Goal: Book appointment/travel/reservation

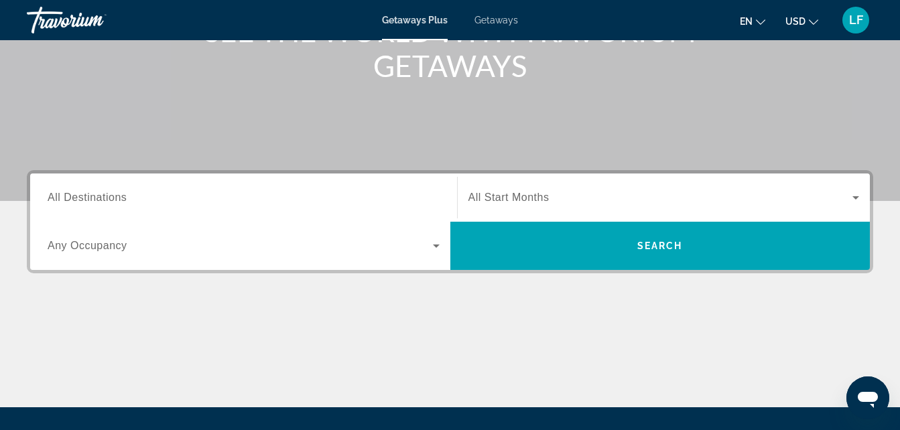
click at [125, 194] on span "All Destinations" at bounding box center [87, 197] width 79 height 11
click at [125, 194] on input "Destination All Destinations" at bounding box center [244, 198] width 392 height 16
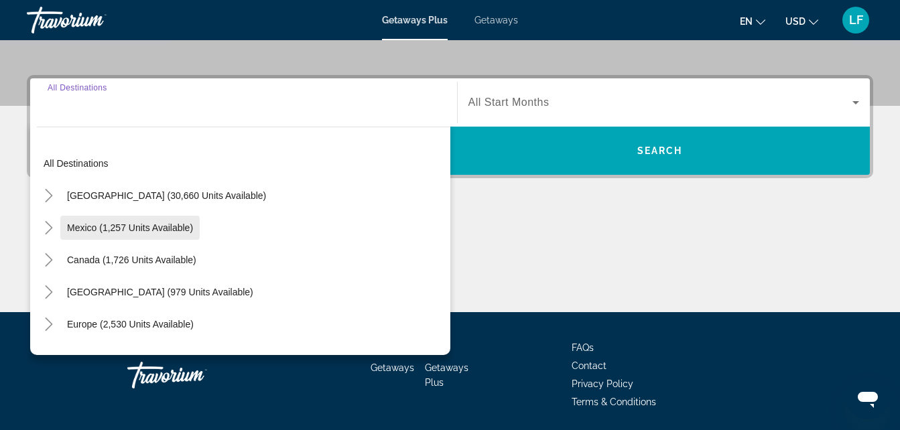
scroll to position [328, 0]
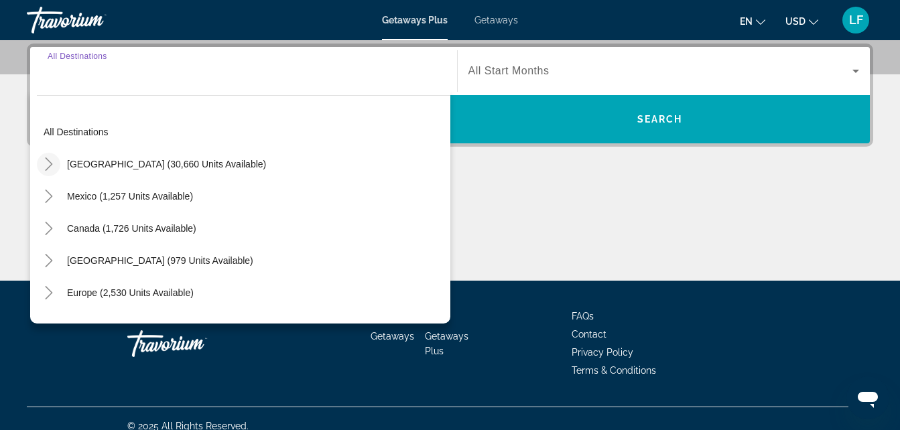
click at [52, 162] on icon "Toggle United States (30,660 units available)" at bounding box center [48, 163] width 13 height 13
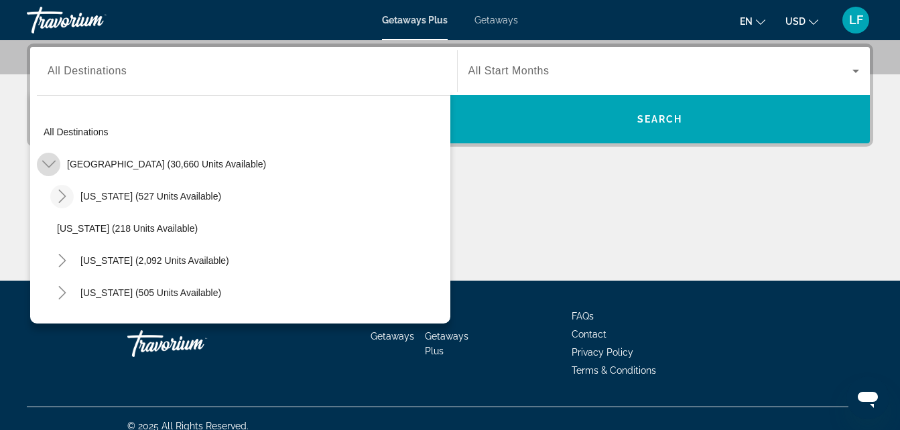
scroll to position [39, 0]
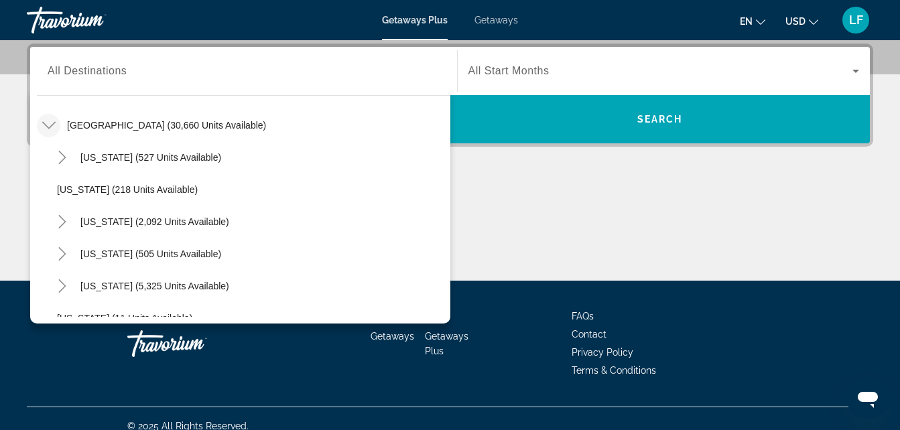
click at [576, 204] on div "Main content" at bounding box center [450, 230] width 846 height 101
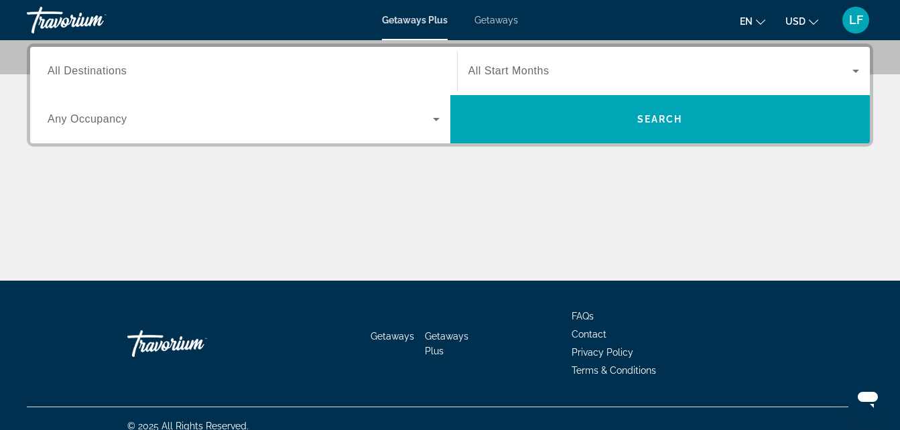
click at [321, 133] on div "Search widget" at bounding box center [244, 120] width 392 height 38
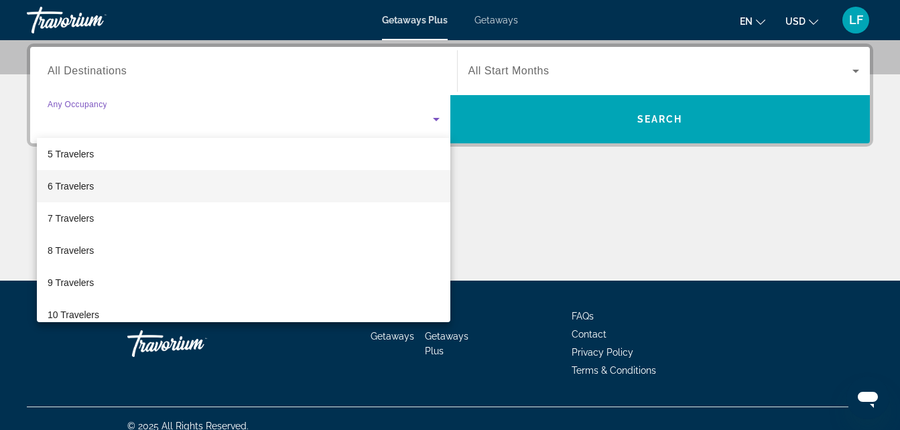
scroll to position [67, 0]
click at [156, 191] on mat-option "4 Travelers" at bounding box center [243, 189] width 413 height 32
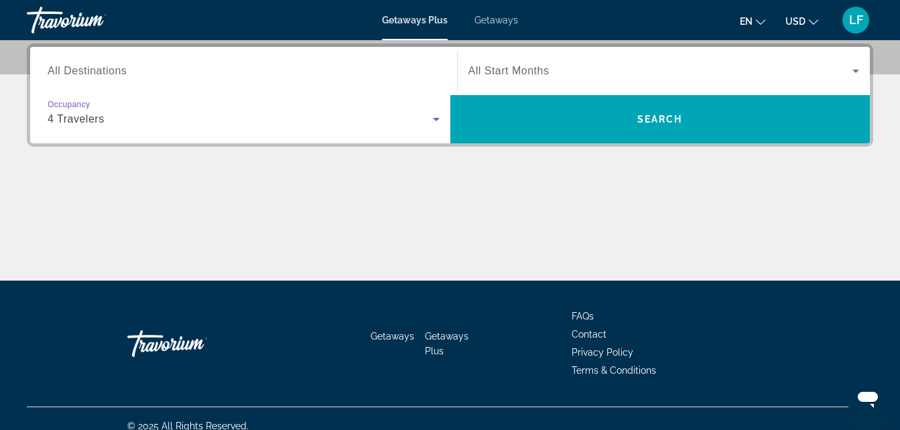
click at [678, 85] on div "Search widget" at bounding box center [663, 71] width 391 height 38
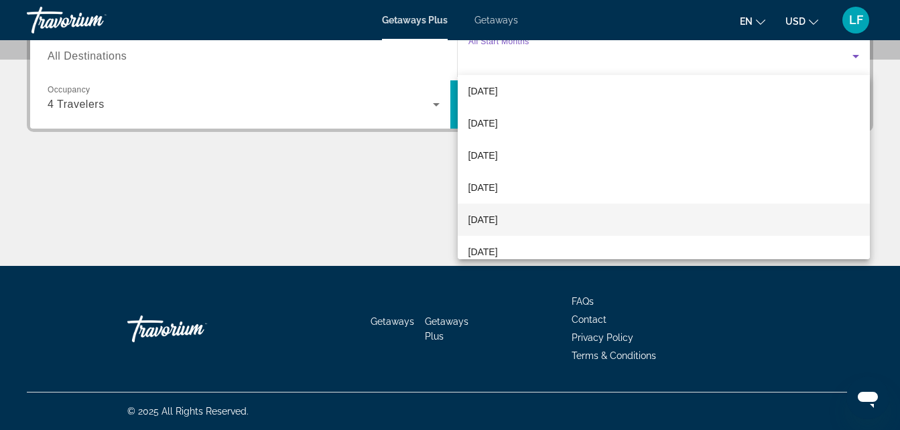
scroll to position [201, 0]
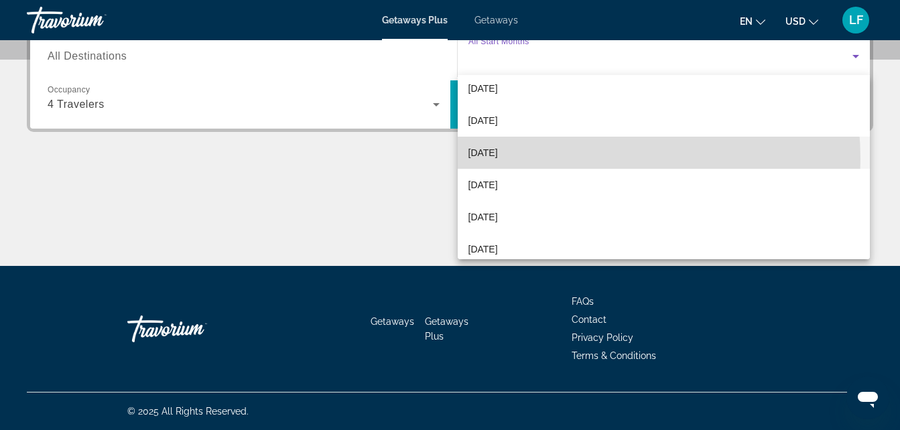
click at [562, 159] on mat-option "[DATE]" at bounding box center [664, 153] width 413 height 32
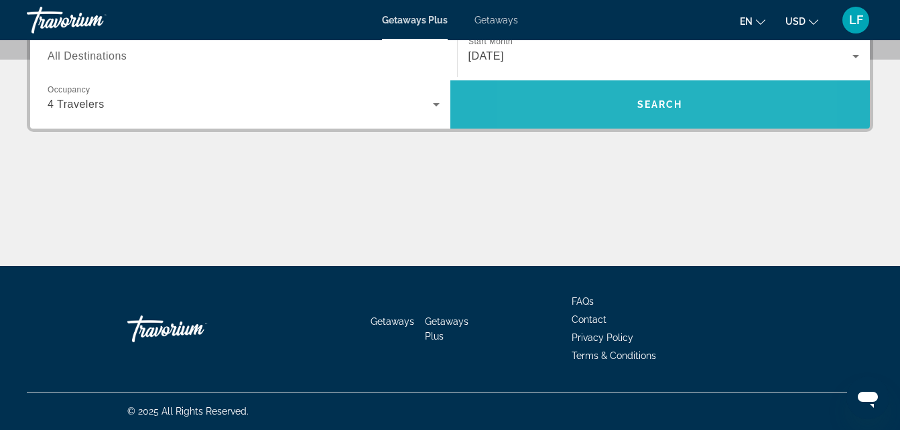
click at [598, 103] on span "Search widget" at bounding box center [660, 104] width 420 height 32
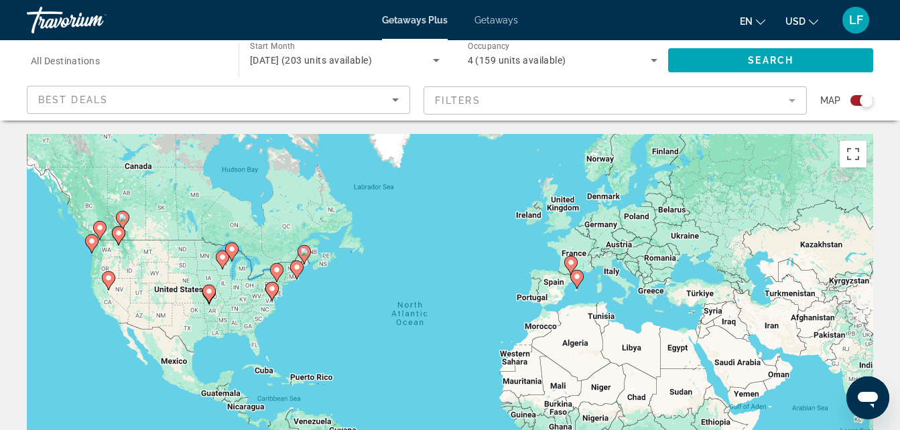
click at [107, 279] on image "Main content" at bounding box center [109, 278] width 8 height 8
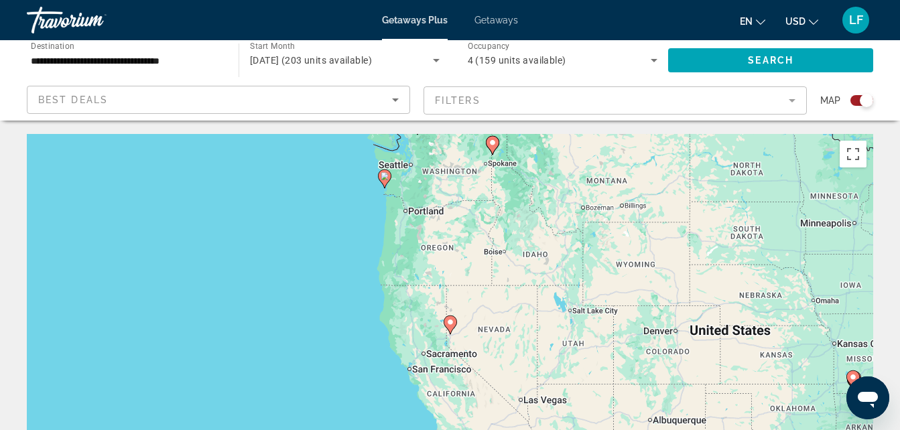
click at [450, 322] on image "Main content" at bounding box center [450, 322] width 8 height 8
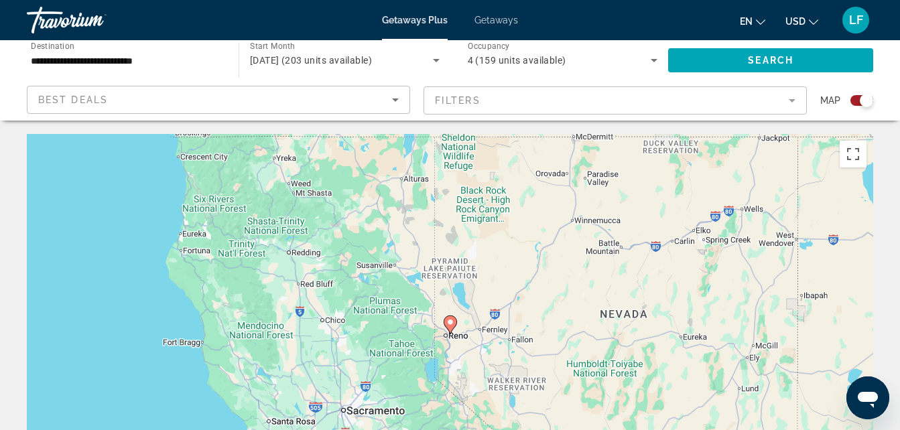
click at [453, 316] on icon "Main content" at bounding box center [450, 325] width 13 height 19
type input "**********"
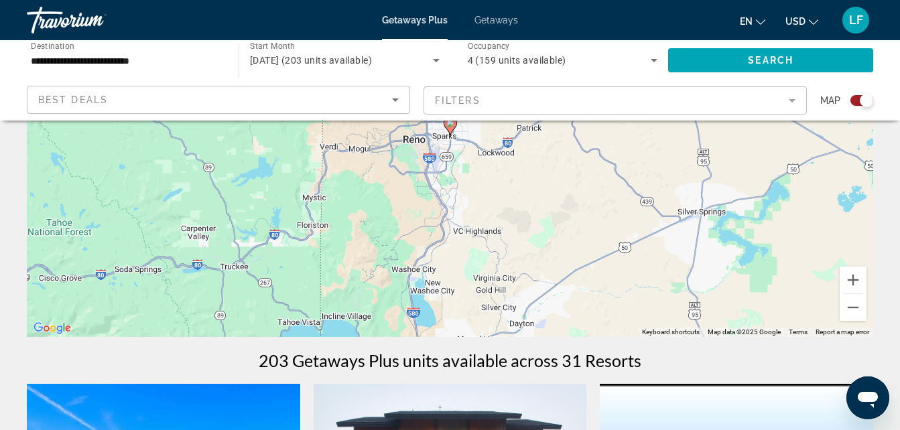
scroll to position [134, 0]
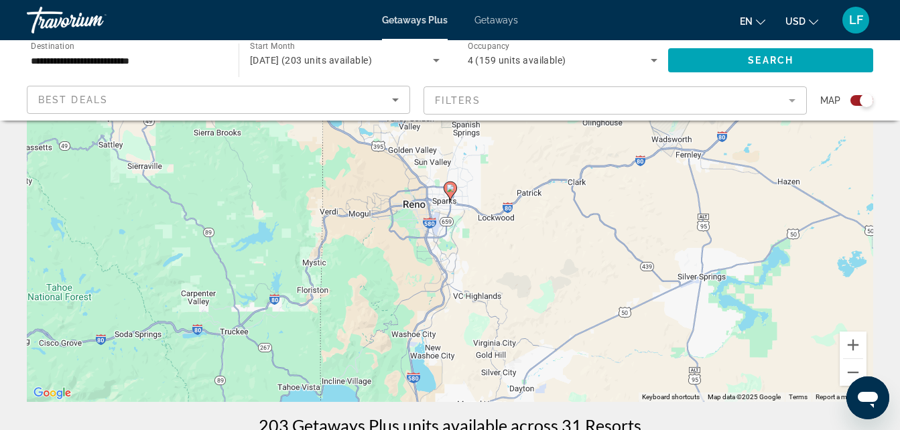
click at [448, 198] on gmp-advanced-marker "Main content" at bounding box center [450, 191] width 13 height 20
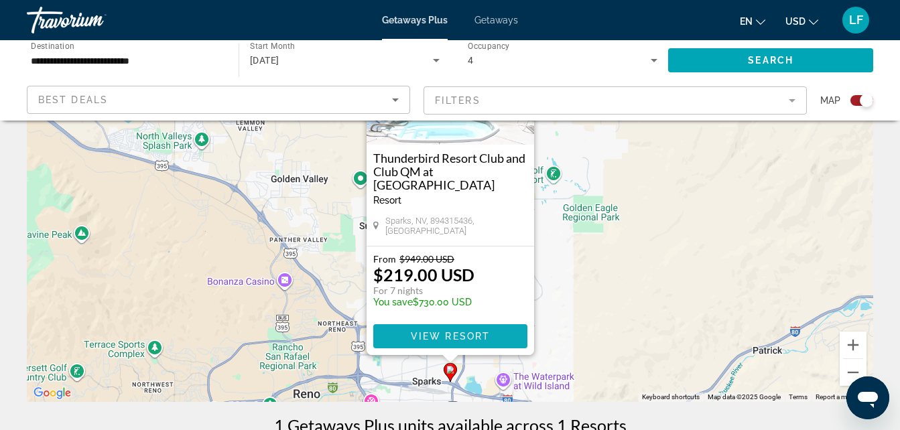
click at [454, 336] on span "View Resort" at bounding box center [449, 336] width 79 height 11
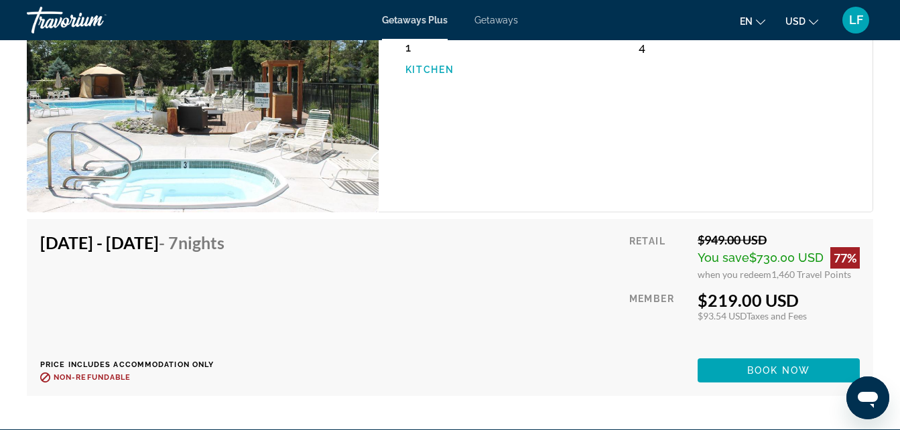
scroll to position [2171, 0]
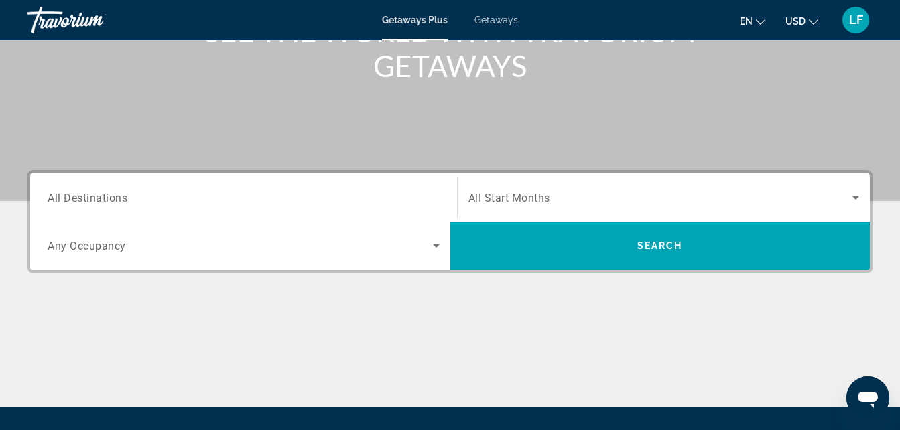
click at [159, 181] on div "Search widget" at bounding box center [244, 198] width 392 height 38
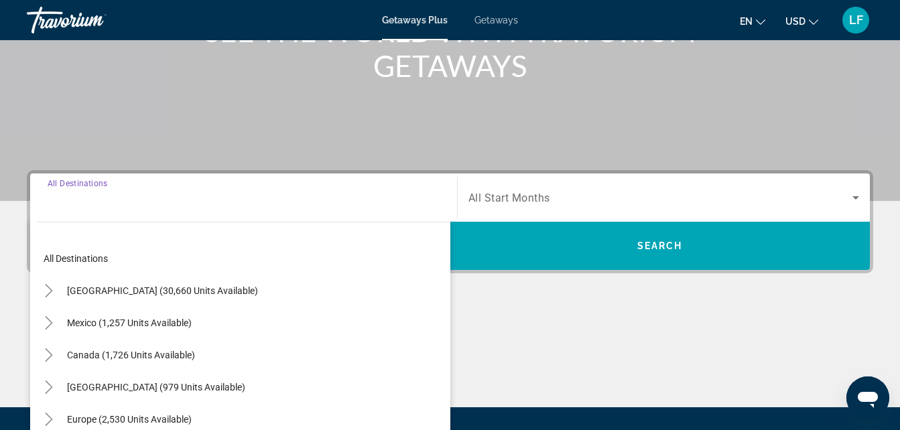
scroll to position [328, 0]
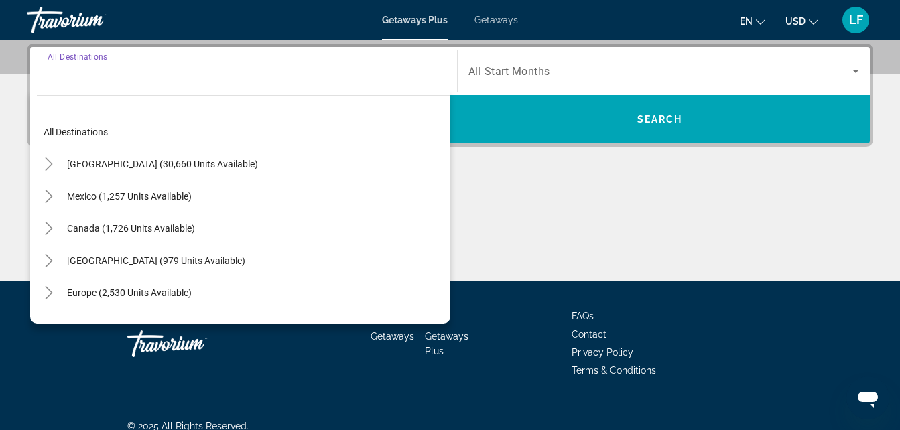
click at [707, 188] on div "Main content" at bounding box center [450, 230] width 846 height 101
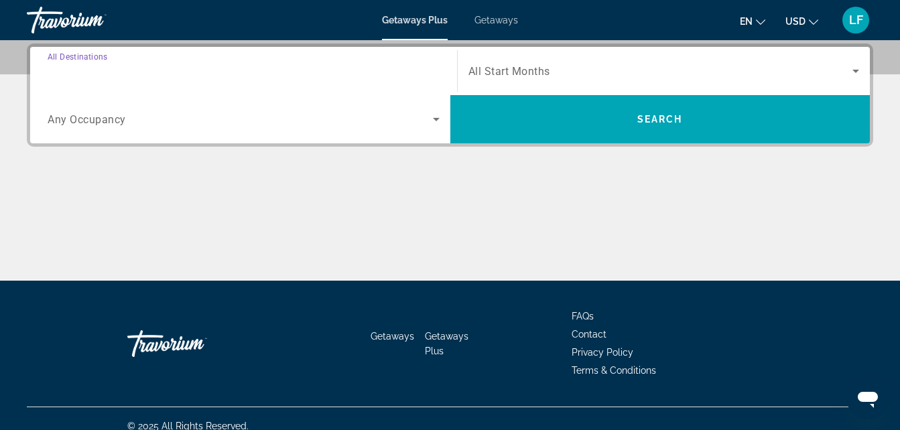
click at [293, 70] on input "Destination All Destinations" at bounding box center [244, 72] width 392 height 16
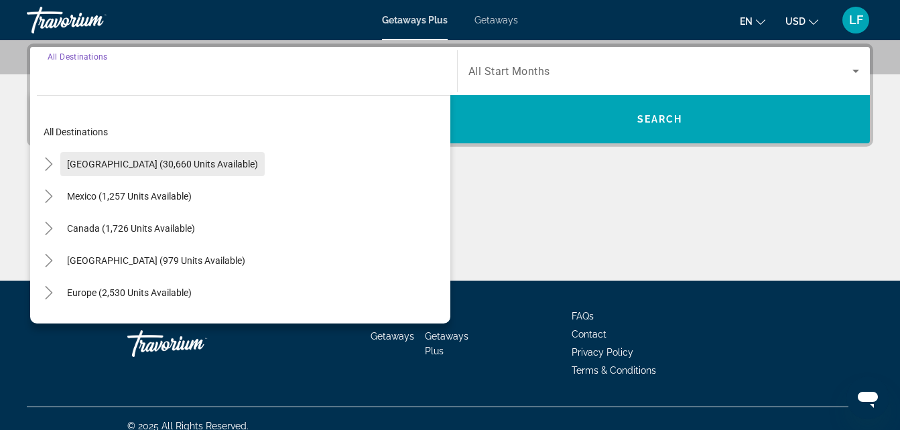
click at [94, 162] on span "[GEOGRAPHIC_DATA] (30,660 units available)" at bounding box center [162, 164] width 191 height 11
type input "**********"
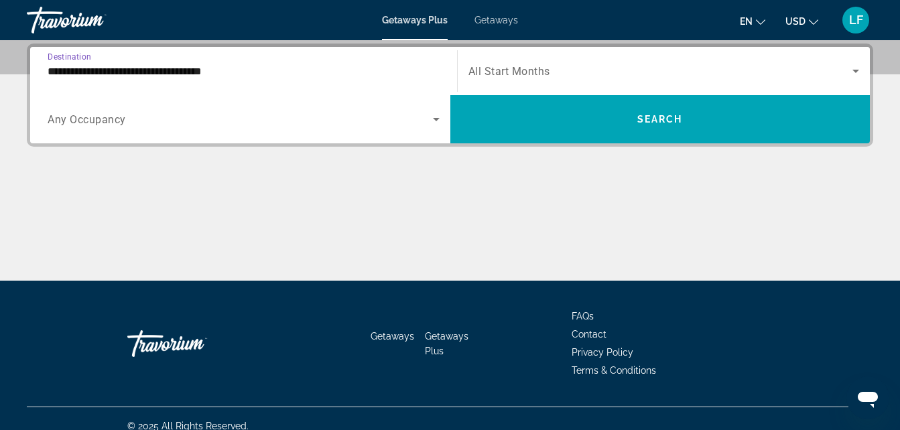
click at [245, 115] on span "Search widget" at bounding box center [240, 119] width 385 height 16
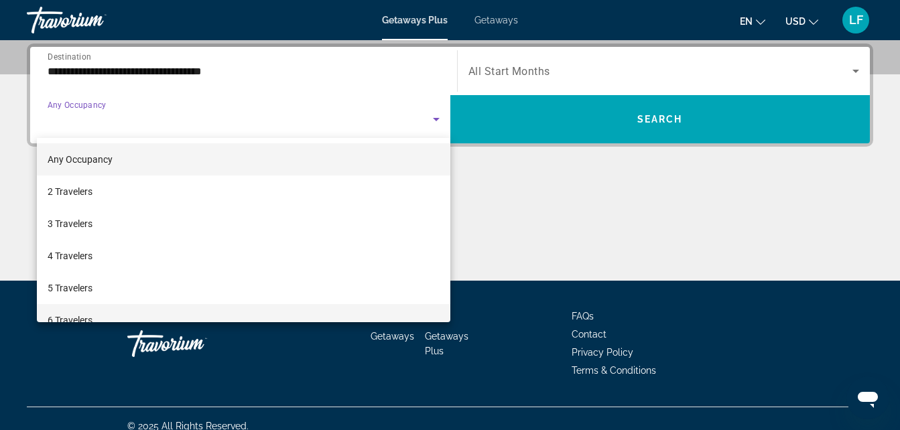
click at [206, 316] on mat-option "6 Travelers" at bounding box center [243, 320] width 413 height 32
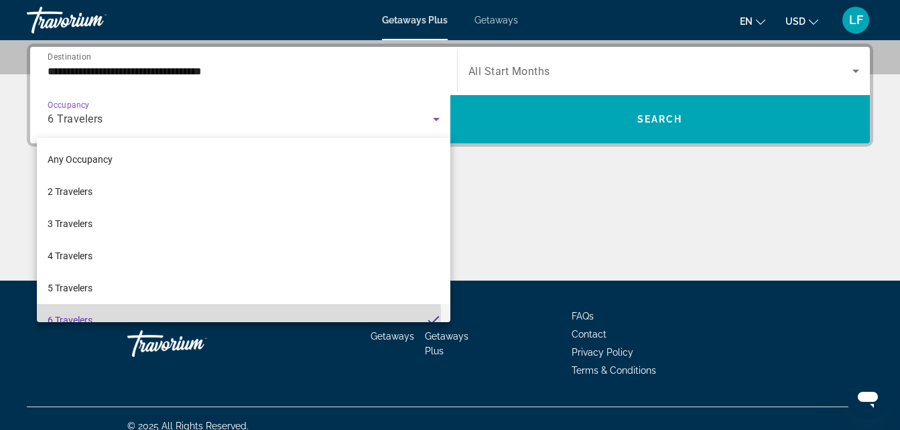
scroll to position [14, 0]
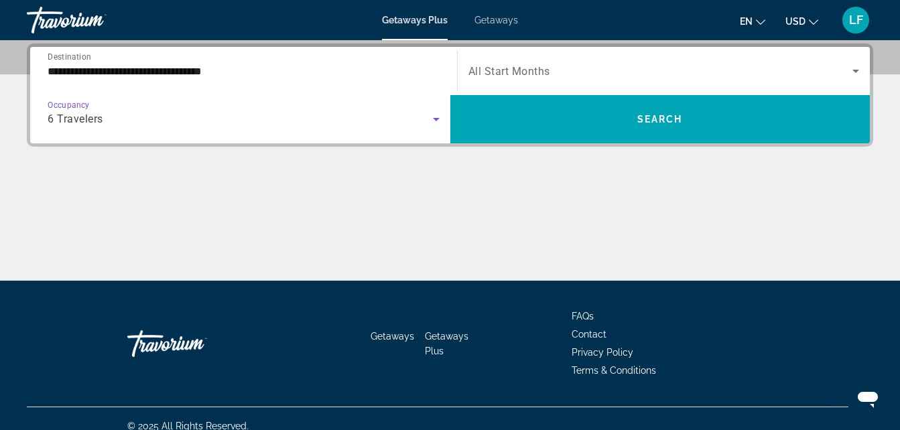
click at [522, 65] on span "All Start Months" at bounding box center [509, 71] width 82 height 13
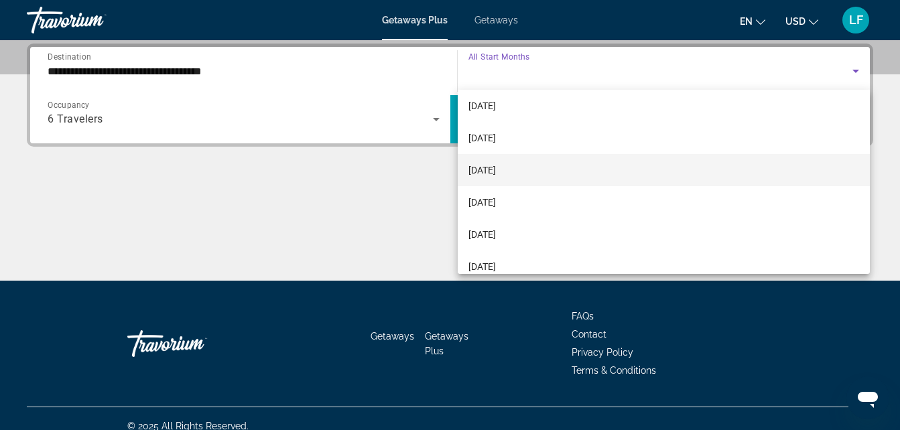
scroll to position [201, 0]
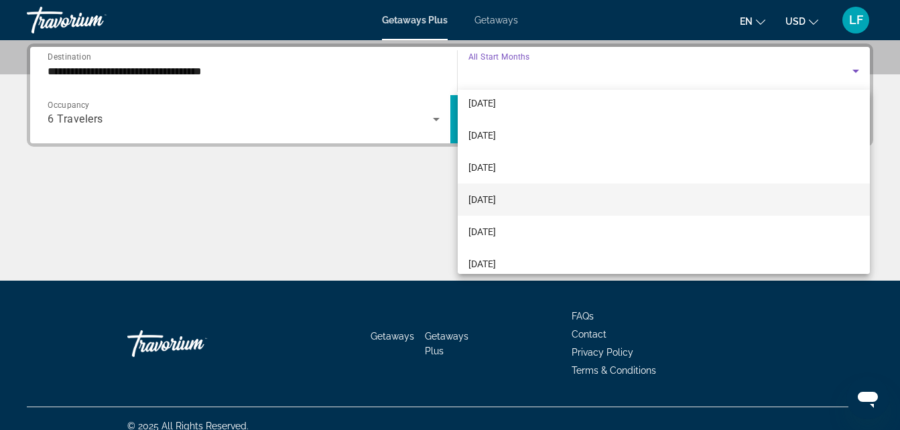
click at [548, 195] on mat-option "[DATE]" at bounding box center [664, 200] width 413 height 32
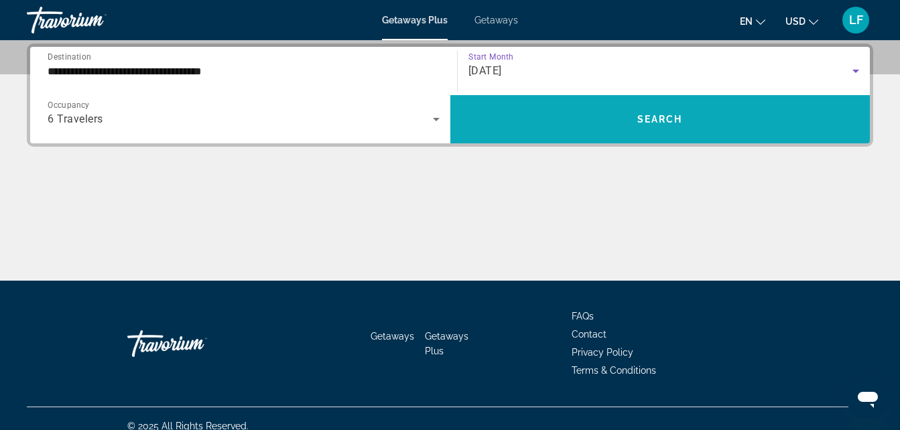
click at [602, 127] on span "Search widget" at bounding box center [660, 119] width 420 height 32
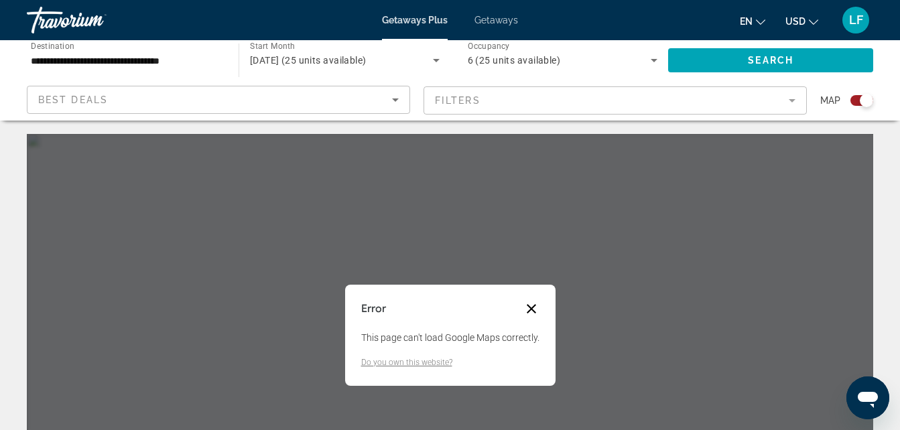
click at [530, 312] on button "Close dialog" at bounding box center [531, 309] width 16 height 16
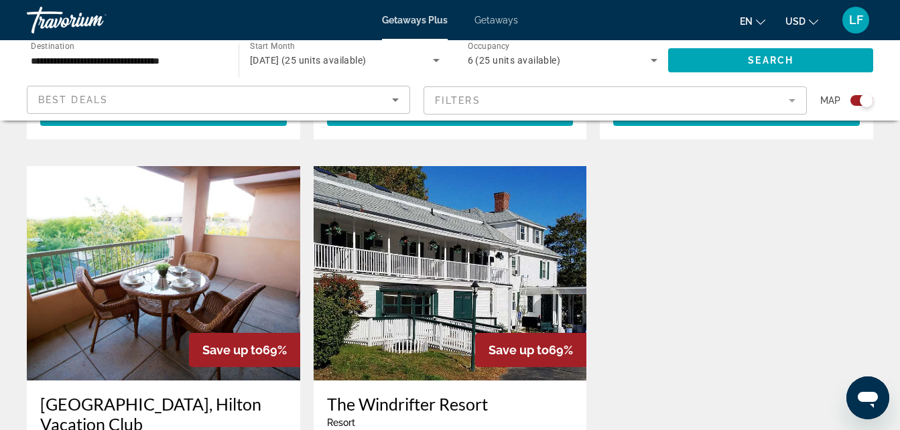
scroll to position [1407, 0]
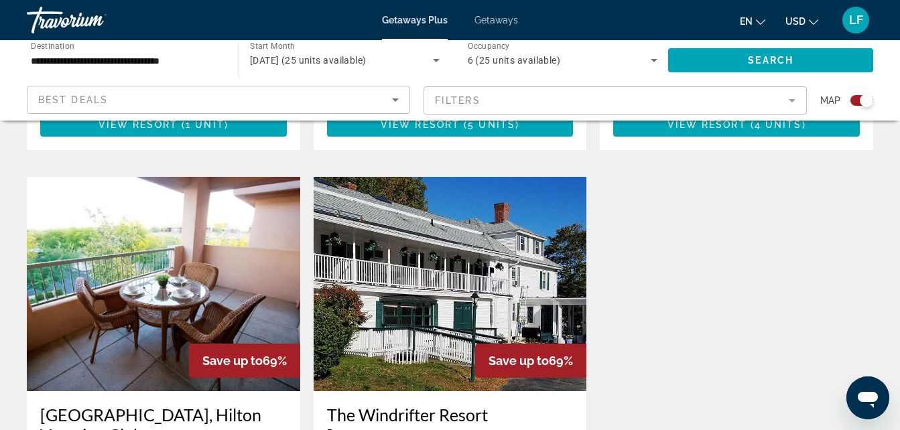
click at [192, 405] on h3 "[GEOGRAPHIC_DATA], Hilton Vacation Club" at bounding box center [163, 425] width 247 height 40
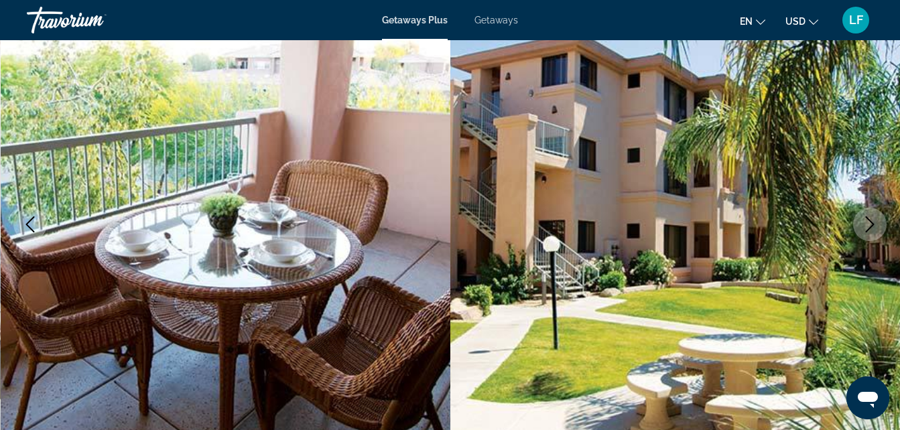
click at [397, 212] on img "Main content" at bounding box center [226, 224] width 450 height 637
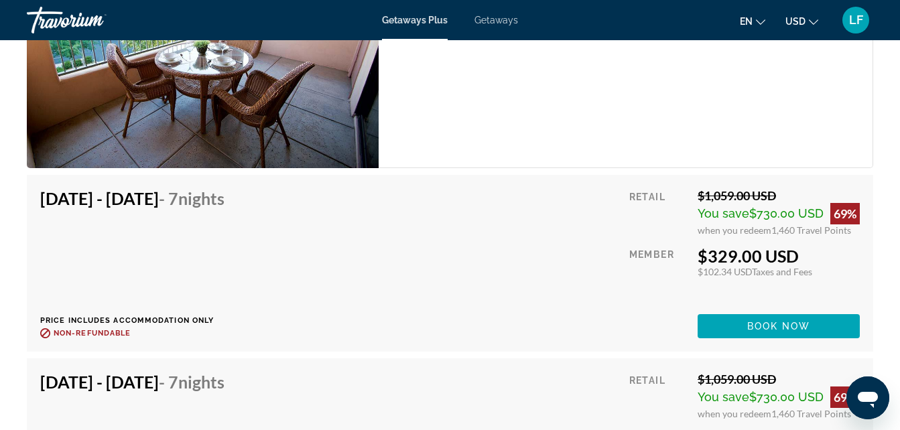
scroll to position [2346, 0]
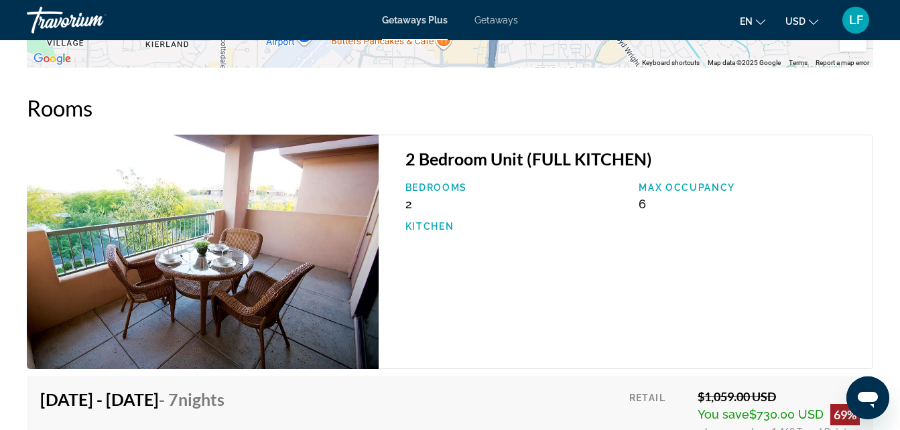
click at [327, 241] on img "Main content" at bounding box center [203, 252] width 352 height 235
click at [592, 184] on p "Bedrooms" at bounding box center [515, 187] width 220 height 11
click at [619, 162] on h3 "2 Bedroom Unit (FULL KITCHEN)" at bounding box center [632, 159] width 454 height 20
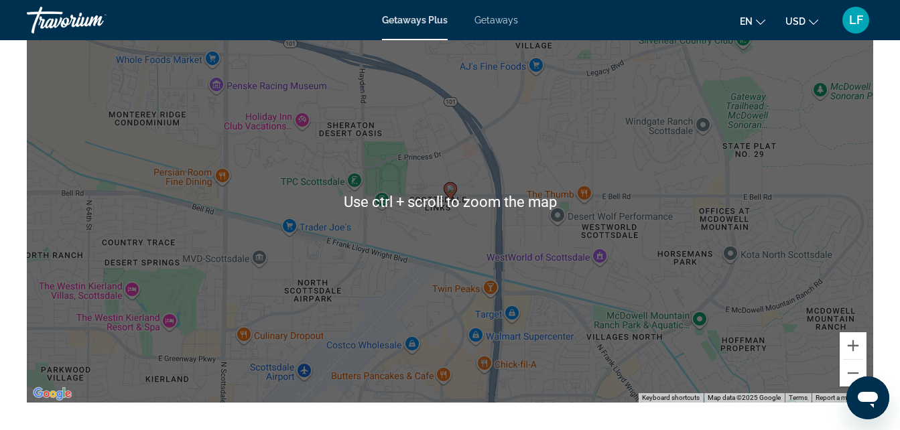
scroll to position [2413, 0]
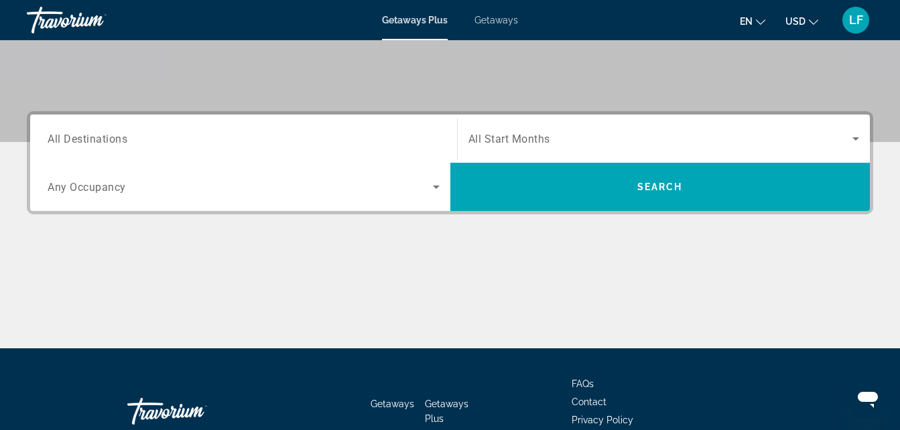
scroll to position [268, 0]
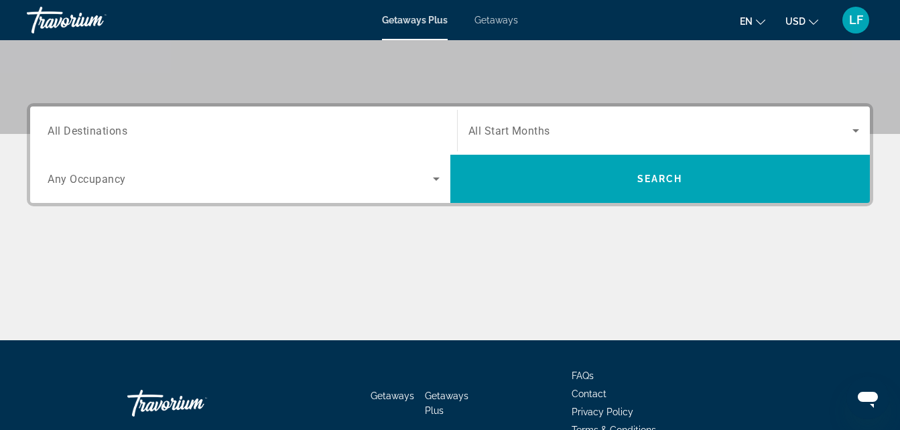
click at [261, 125] on input "Destination All Destinations" at bounding box center [244, 131] width 392 height 16
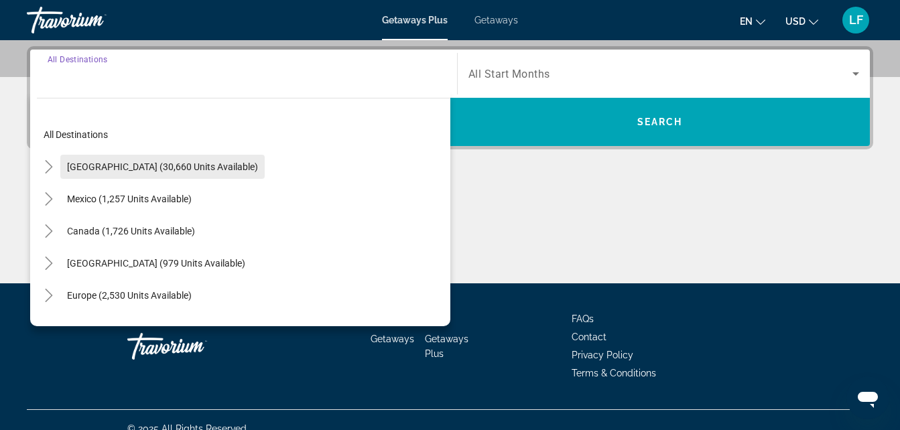
scroll to position [328, 0]
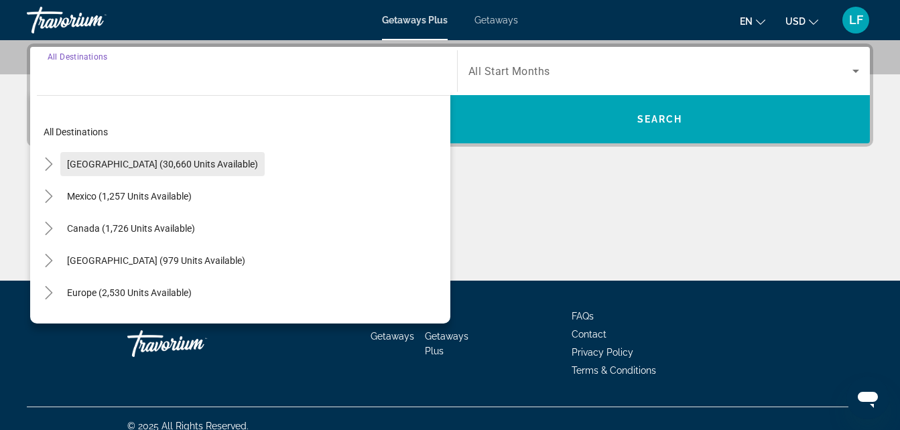
click at [153, 159] on span "[GEOGRAPHIC_DATA] (30,660 units available)" at bounding box center [162, 164] width 191 height 11
type input "**********"
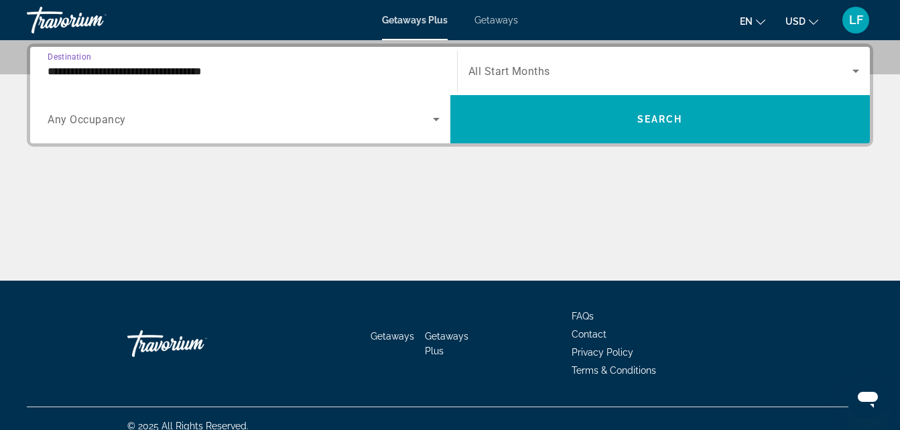
click at [545, 68] on span "All Start Months" at bounding box center [509, 71] width 82 height 13
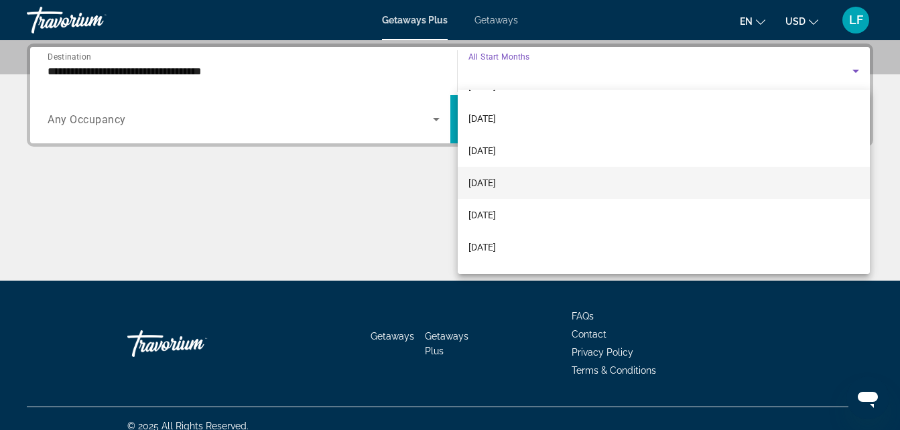
scroll to position [201, 0]
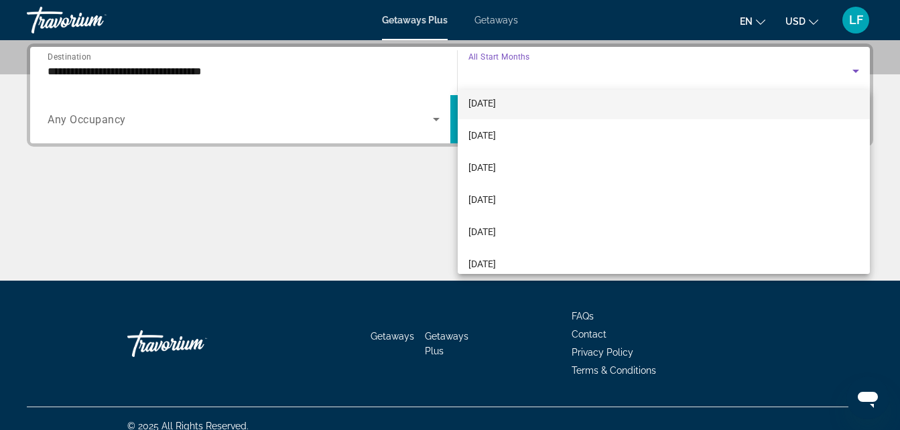
click at [547, 105] on mat-option "[DATE]" at bounding box center [664, 103] width 413 height 32
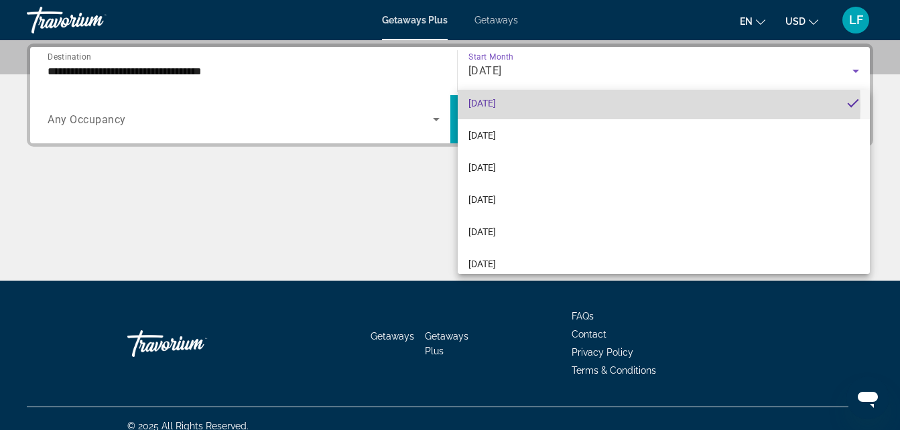
scroll to position [0, 0]
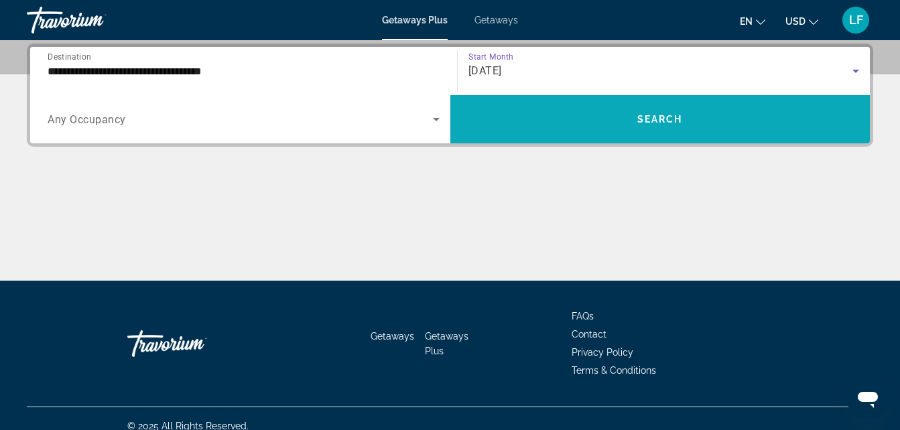
click at [558, 125] on span "Search widget" at bounding box center [660, 119] width 420 height 32
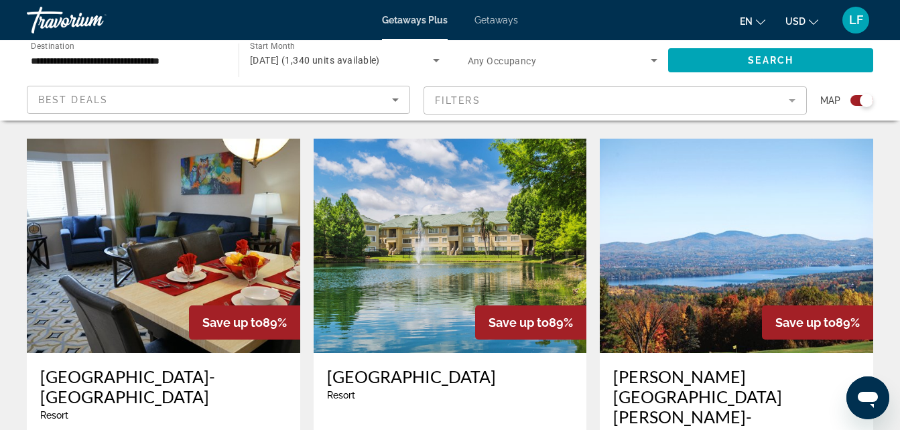
scroll to position [1744, 0]
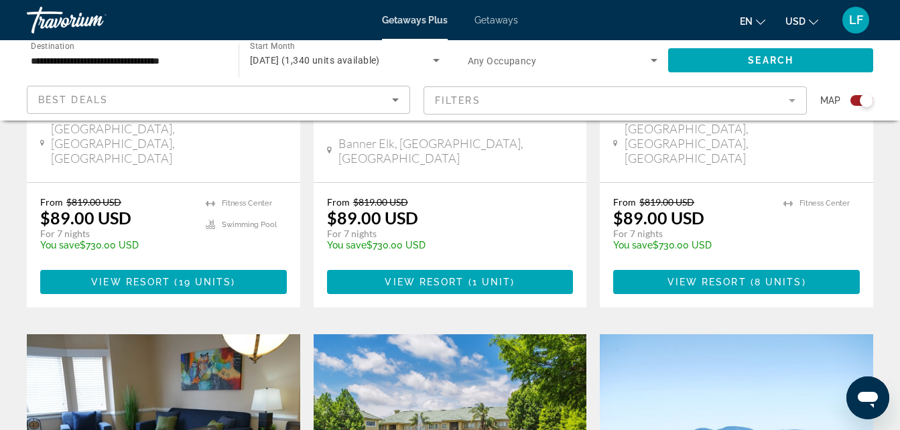
drag, startPoint x: 337, startPoint y: 239, endPoint x: 871, endPoint y: 190, distance: 535.7
click at [871, 189] on div "From $819.00 USD $89.00 USD For 7 nights You save $730.00 USD temp [GEOGRAPHIC_…" at bounding box center [736, 245] width 273 height 125
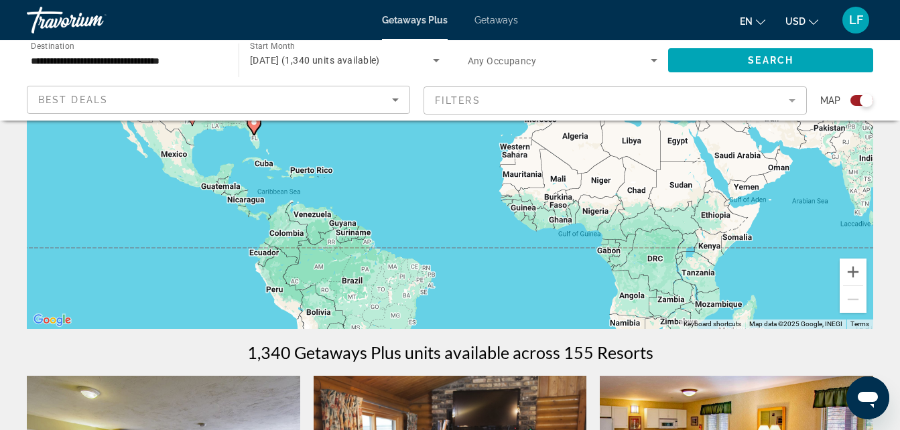
scroll to position [69, 0]
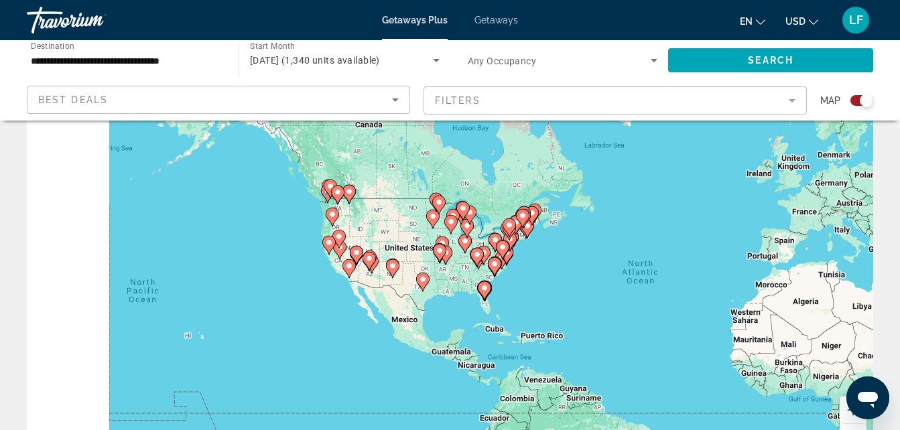
drag, startPoint x: 169, startPoint y: 304, endPoint x: 409, endPoint y: 332, distance: 241.6
click at [409, 332] on div "To activate drag with keyboard, press Alt + Enter. Once in keyboard drag state,…" at bounding box center [450, 266] width 846 height 402
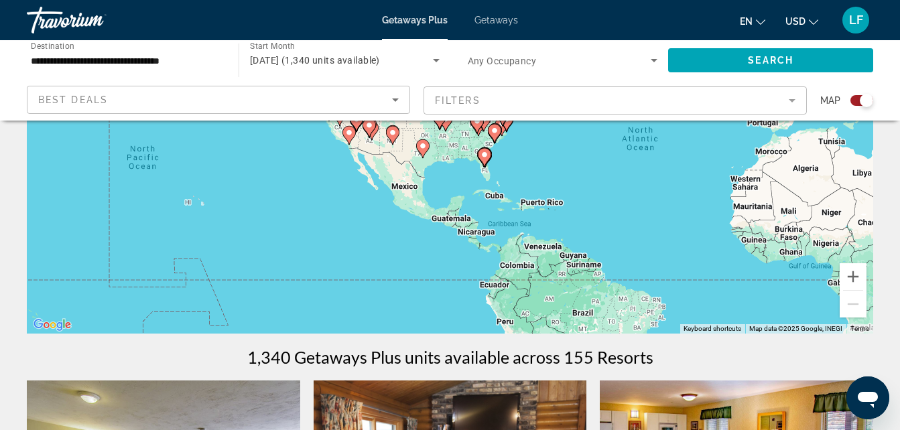
scroll to position [203, 0]
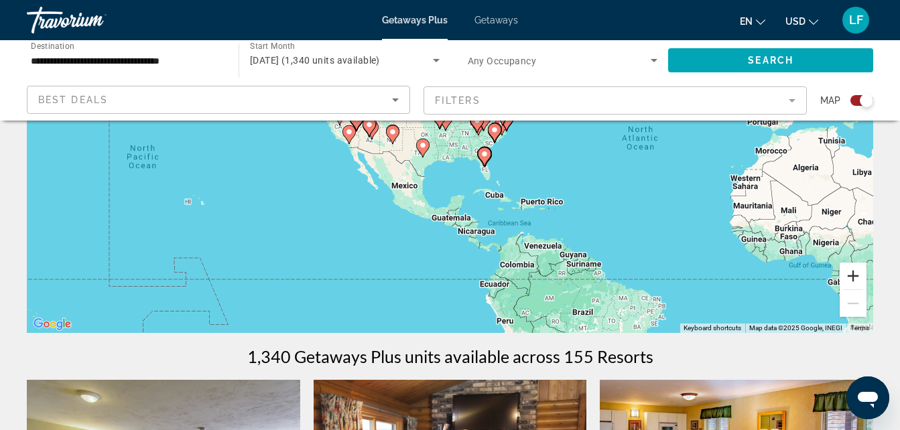
click at [848, 279] on button "Zoom in" at bounding box center [853, 276] width 27 height 27
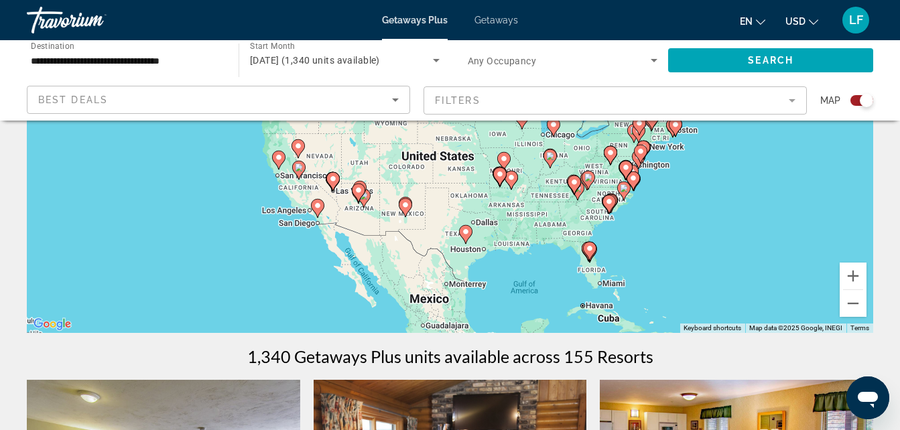
drag, startPoint x: 546, startPoint y: 242, endPoint x: 554, endPoint y: 247, distance: 10.2
click at [554, 247] on div "To activate drag with keyboard, press Alt + Enter. Once in keyboard drag state,…" at bounding box center [450, 132] width 846 height 402
click at [848, 273] on button "Zoom in" at bounding box center [853, 276] width 27 height 27
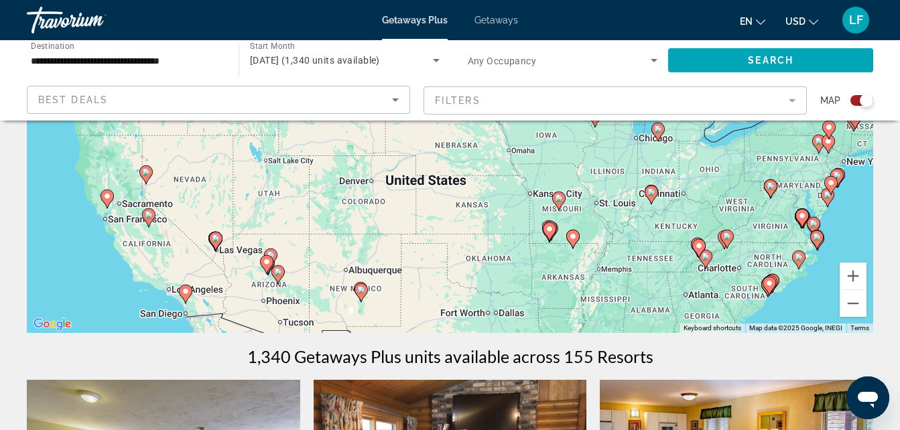
click at [106, 196] on image "Main content" at bounding box center [107, 196] width 8 height 8
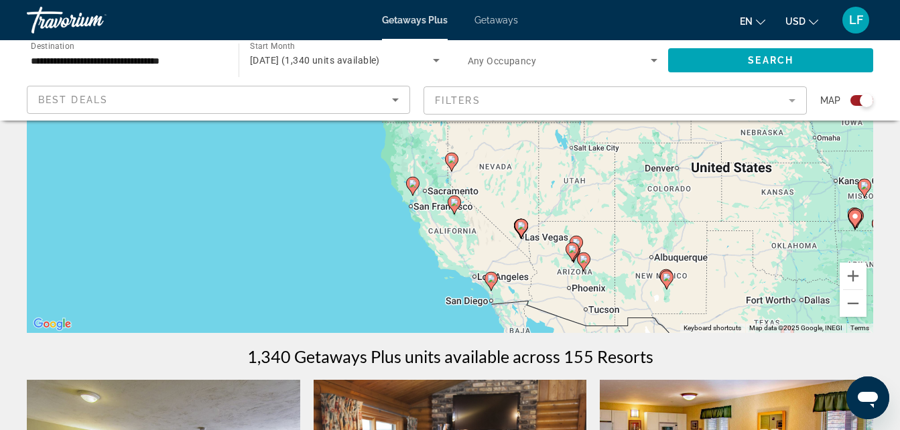
drag, startPoint x: 405, startPoint y: 251, endPoint x: 397, endPoint y: 279, distance: 28.8
click at [397, 279] on div "To activate drag with keyboard, press Alt + Enter. Once in keyboard drag state,…" at bounding box center [450, 132] width 846 height 402
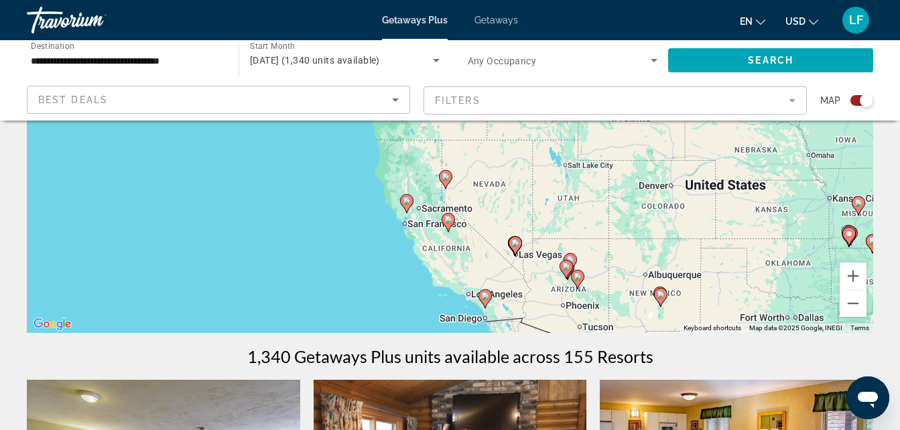
click at [407, 203] on image "Main content" at bounding box center [407, 201] width 8 height 8
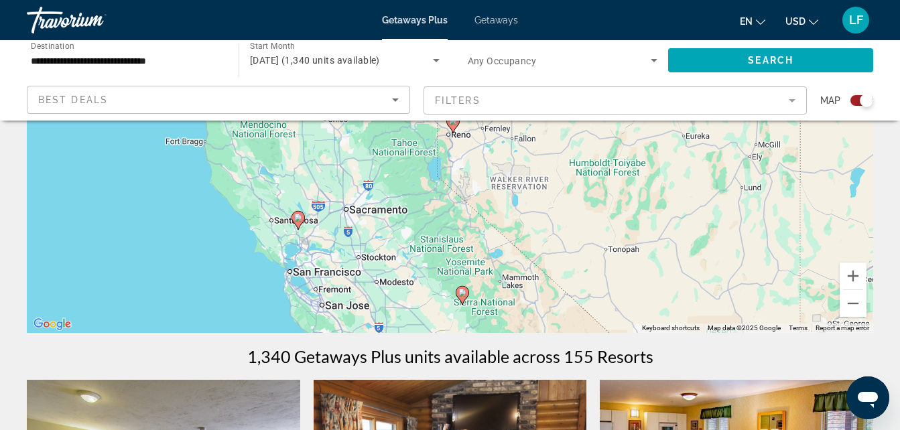
drag, startPoint x: 467, startPoint y: 294, endPoint x: 468, endPoint y: 86, distance: 207.1
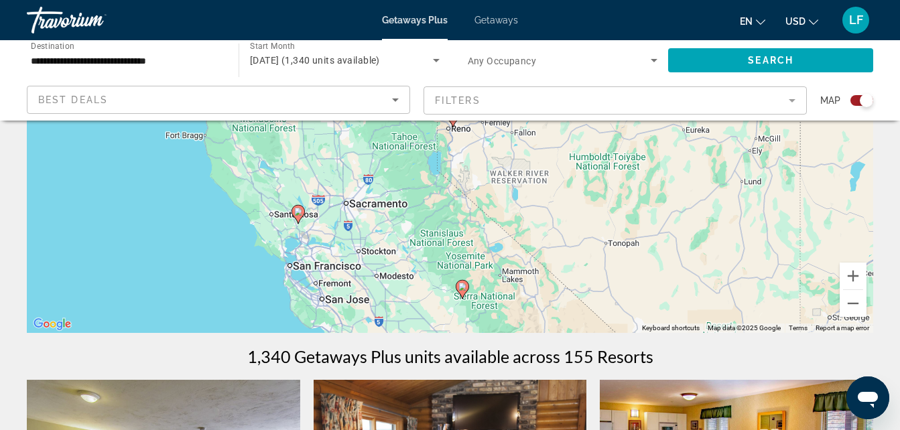
click at [296, 211] on image "Main content" at bounding box center [298, 212] width 8 height 8
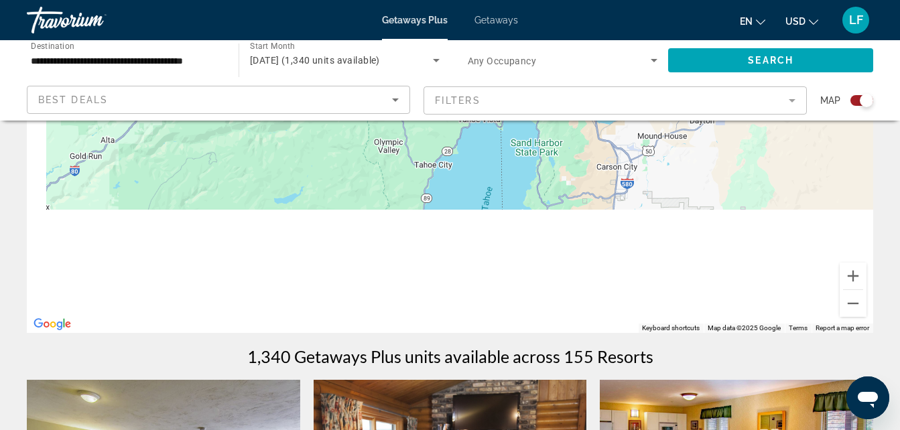
drag, startPoint x: 254, startPoint y: 263, endPoint x: 522, endPoint y: 16, distance: 364.7
click at [520, 18] on div "**********" at bounding box center [450, 12] width 900 height 430
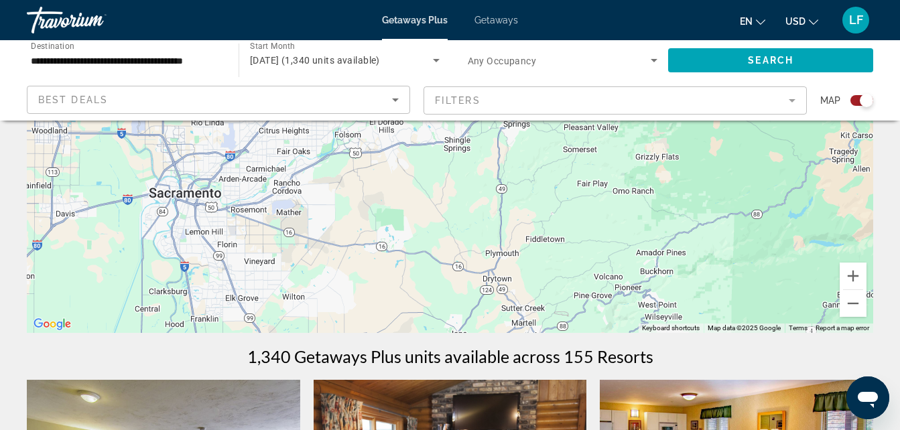
drag, startPoint x: 306, startPoint y: 230, endPoint x: 407, endPoint y: 92, distance: 171.0
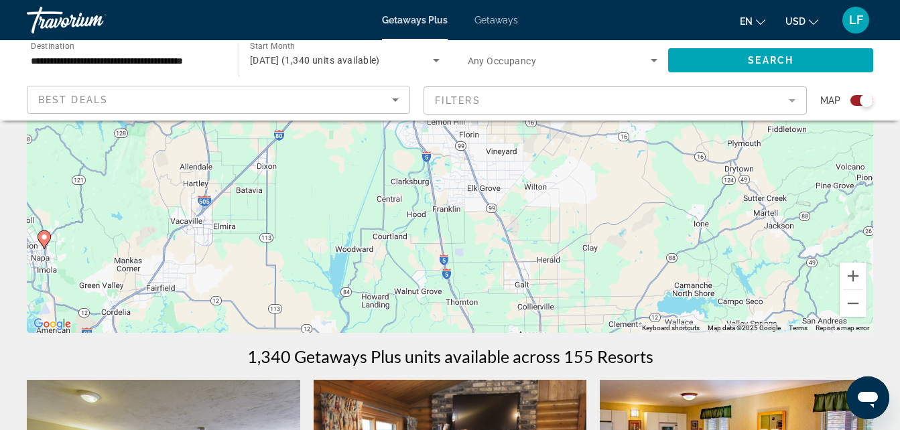
drag, startPoint x: 415, startPoint y: 194, endPoint x: 477, endPoint y: 213, distance: 64.4
click at [474, 214] on div "To activate drag with keyboard, press Alt + Enter. Once in keyboard drag state,…" at bounding box center [450, 132] width 846 height 402
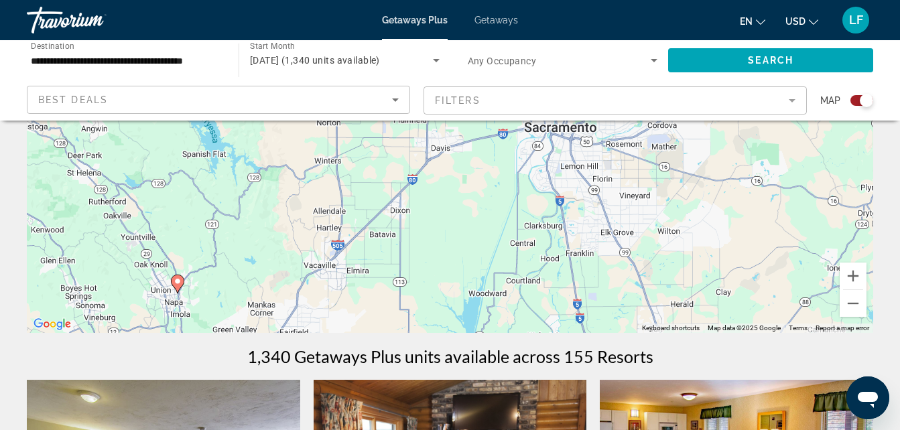
click at [178, 282] on image "Main content" at bounding box center [178, 281] width 8 height 8
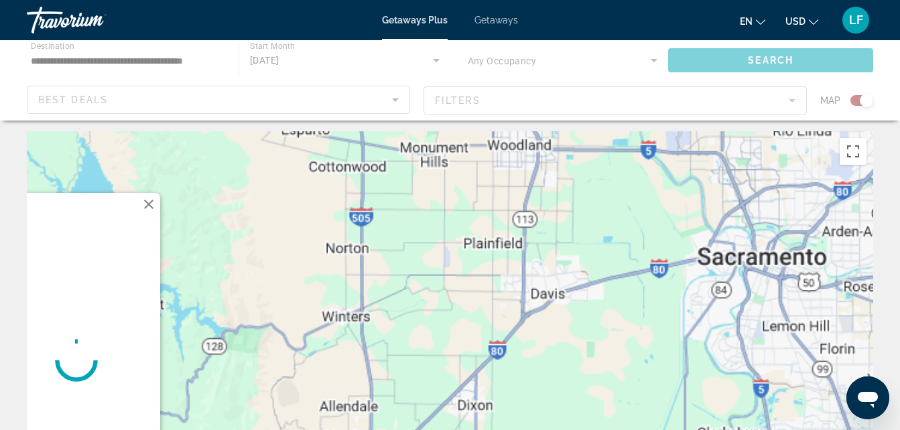
scroll to position [0, 0]
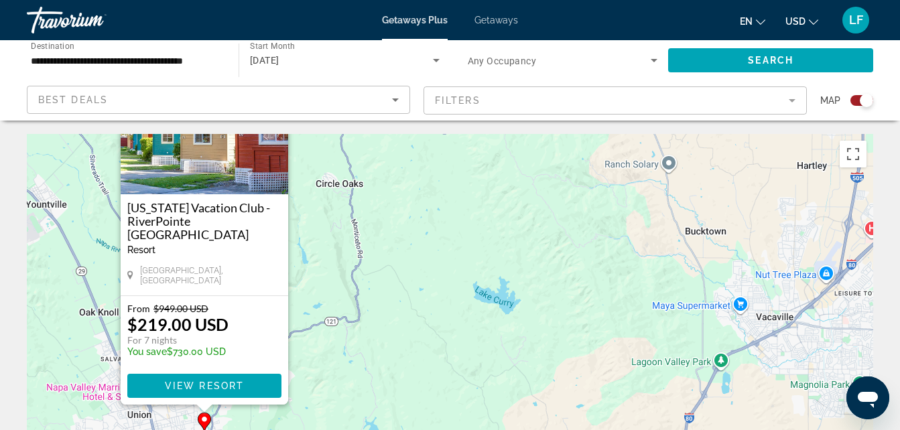
drag, startPoint x: 335, startPoint y: 346, endPoint x: 391, endPoint y: 257, distance: 106.0
click at [391, 257] on div "To activate drag with keyboard, press Alt + Enter. Once in keyboard drag state,…" at bounding box center [450, 335] width 846 height 402
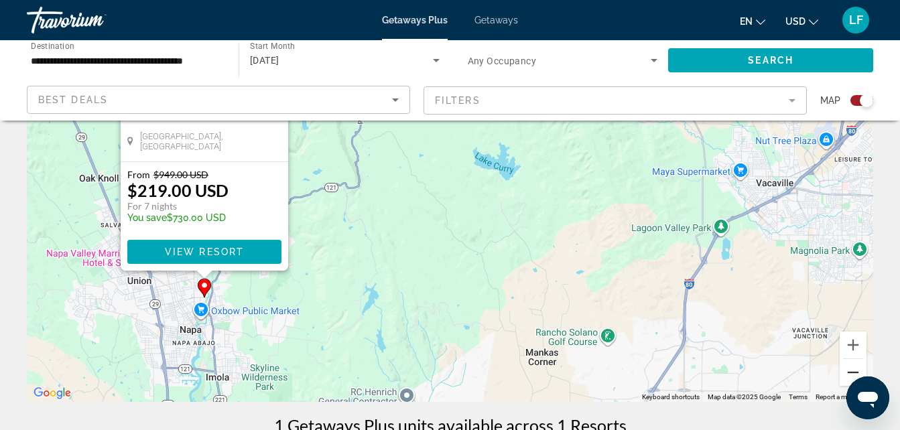
click at [848, 363] on button "Zoom out" at bounding box center [853, 372] width 27 height 27
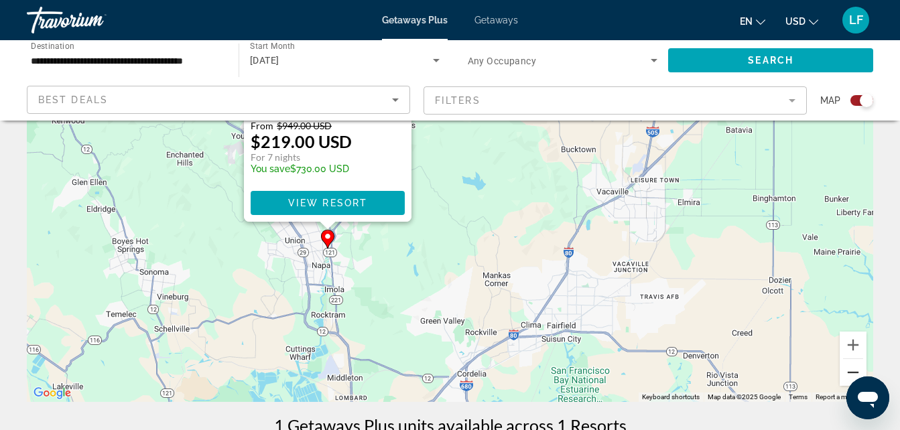
click at [848, 363] on button "Zoom out" at bounding box center [853, 372] width 27 height 27
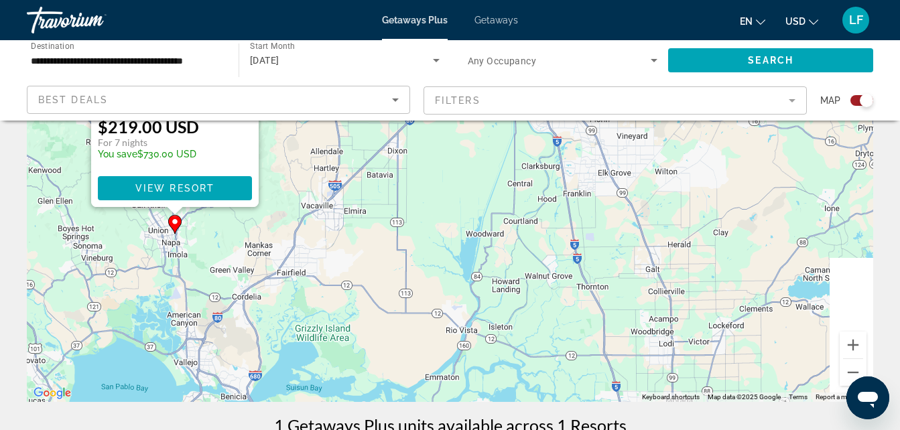
drag, startPoint x: 588, startPoint y: 325, endPoint x: 446, endPoint y: 322, distance: 142.1
click at [358, 336] on div "To activate drag with keyboard, press Alt + Enter. Once in keyboard drag state,…" at bounding box center [450, 201] width 846 height 402
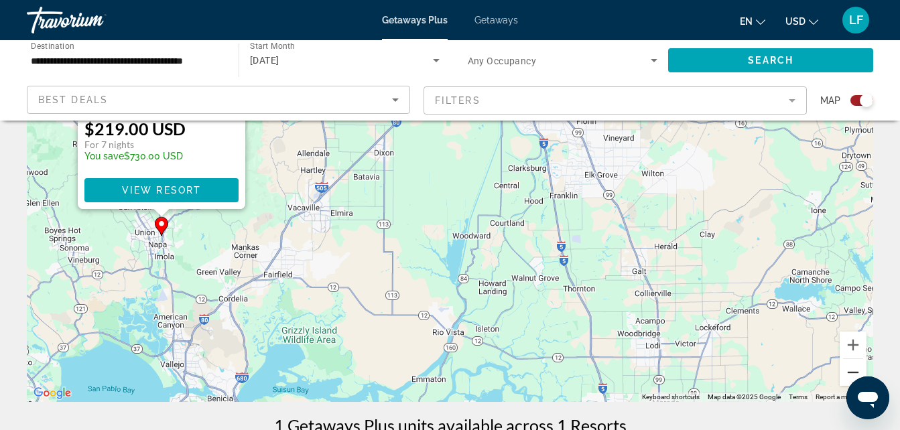
click at [846, 367] on button "Zoom out" at bounding box center [853, 372] width 27 height 27
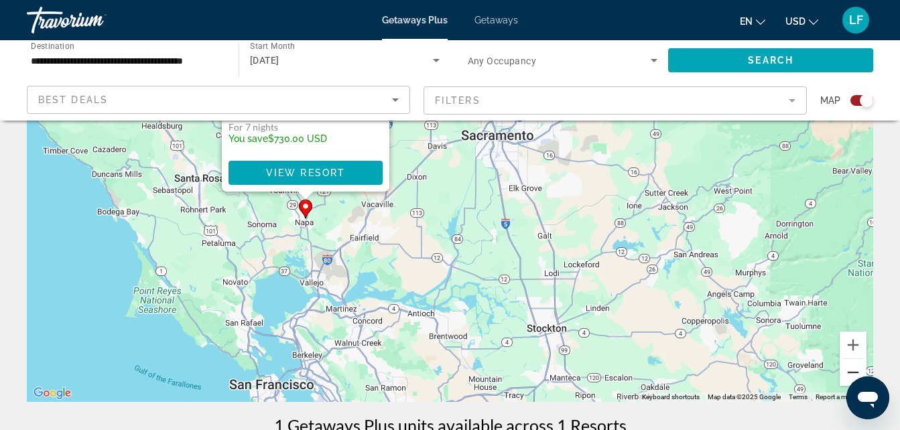
click at [846, 367] on button "Zoom out" at bounding box center [853, 372] width 27 height 27
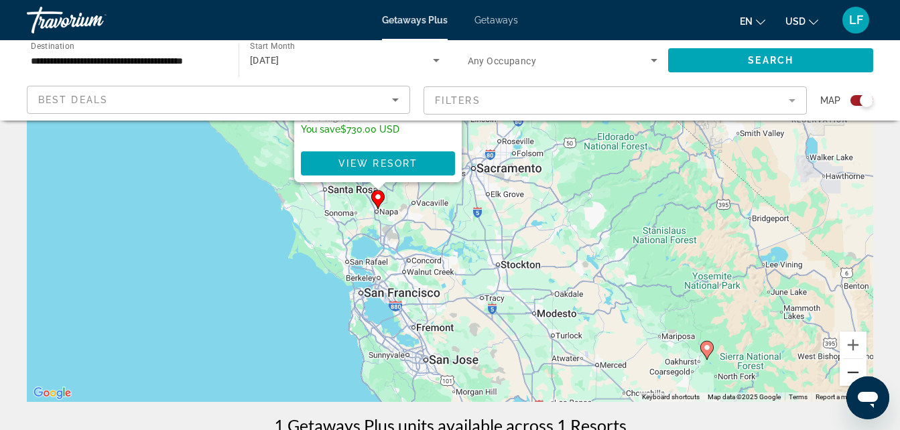
click at [846, 367] on button "Zoom out" at bounding box center [853, 372] width 27 height 27
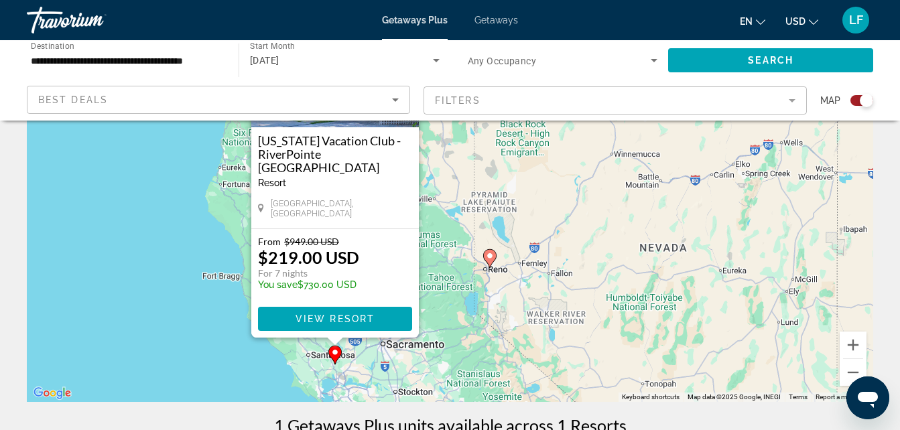
drag, startPoint x: 542, startPoint y: 238, endPoint x: 464, endPoint y: 403, distance: 182.6
click at [488, 256] on image "Main content" at bounding box center [490, 256] width 8 height 8
type input "**********"
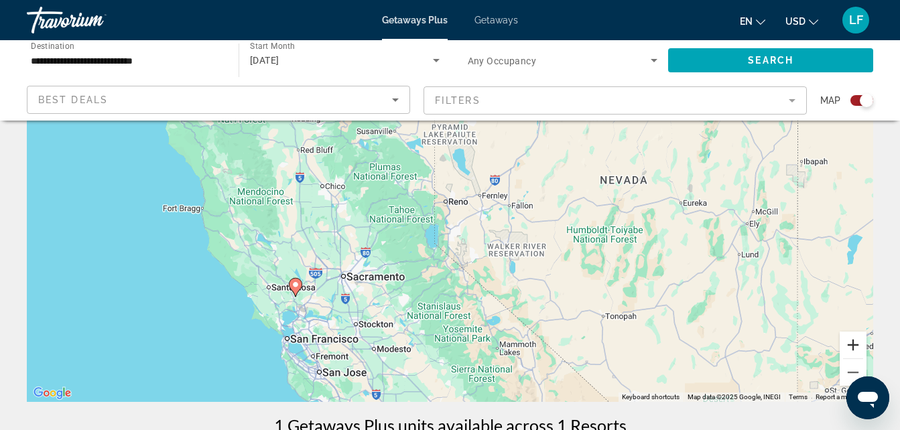
click at [858, 344] on button "Zoom in" at bounding box center [853, 345] width 27 height 27
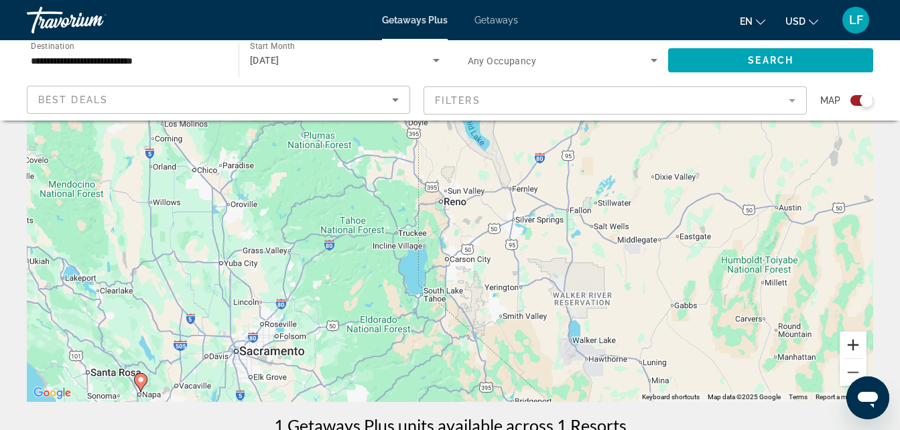
click at [858, 344] on button "Zoom in" at bounding box center [853, 345] width 27 height 27
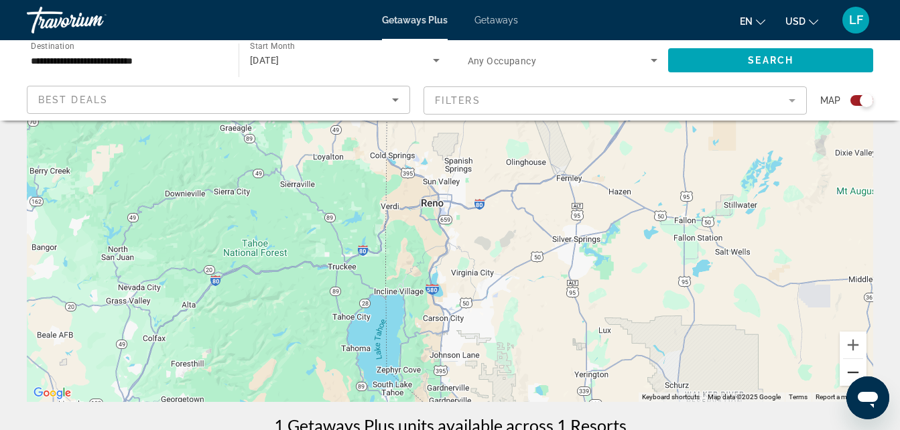
click at [845, 371] on button "Zoom out" at bounding box center [853, 372] width 27 height 27
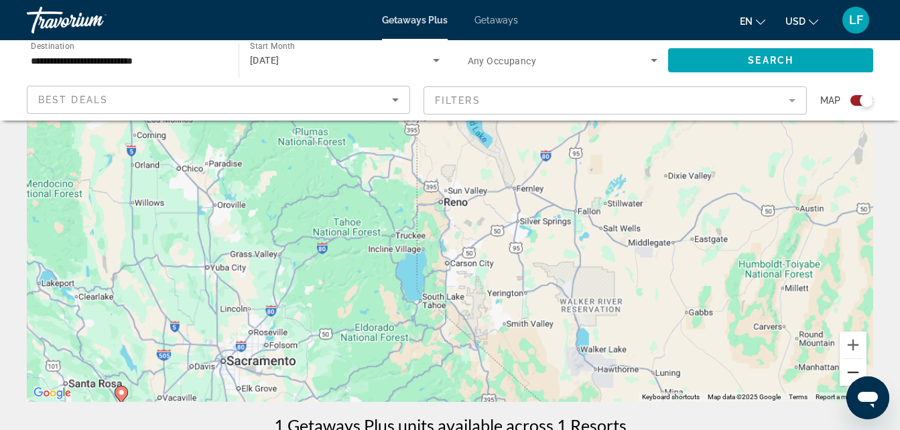
click at [846, 371] on button "Zoom out" at bounding box center [853, 372] width 27 height 27
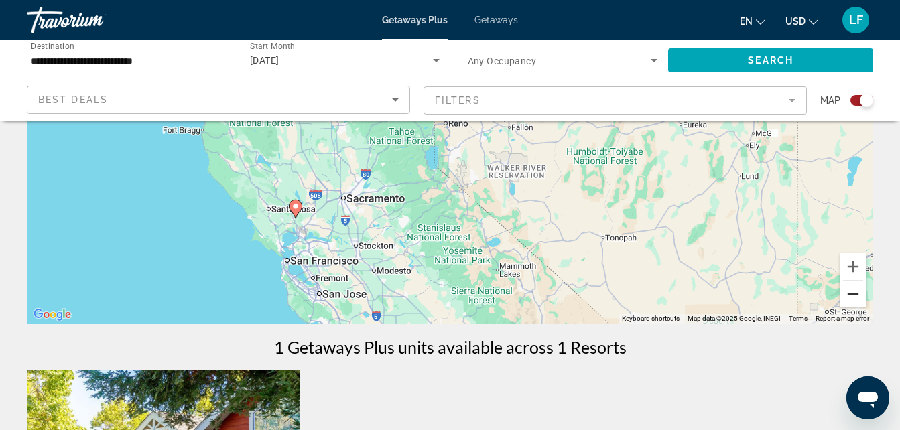
scroll to position [210, 0]
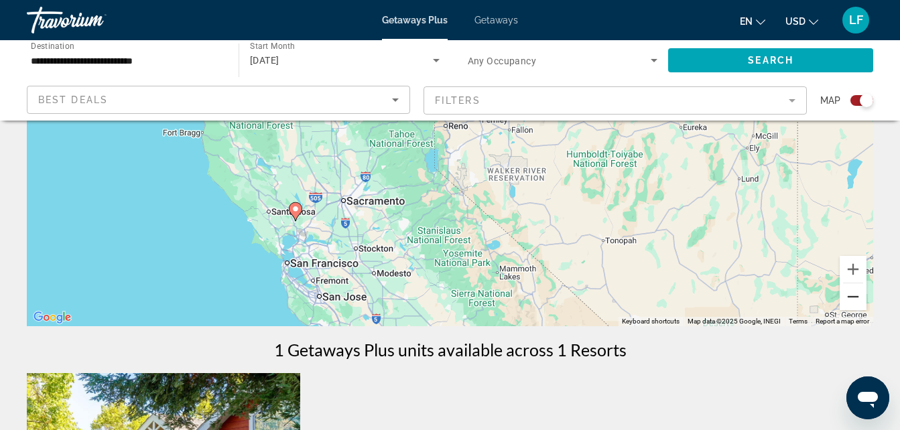
click at [852, 291] on button "Zoom out" at bounding box center [853, 296] width 27 height 27
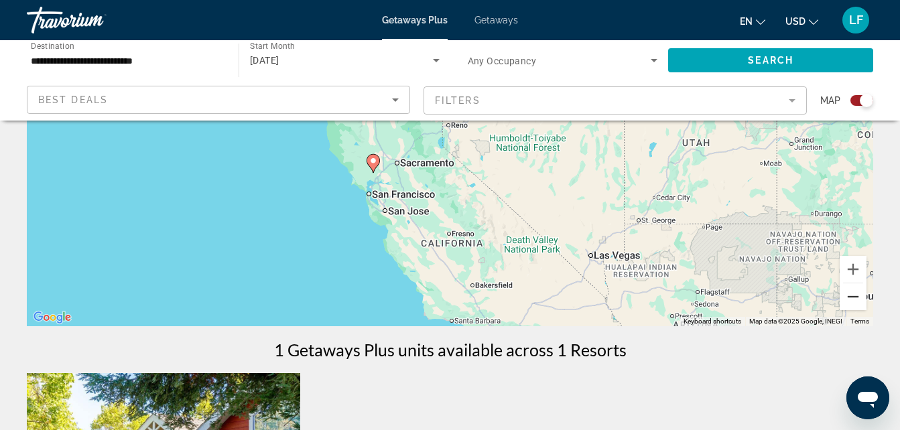
click at [852, 291] on button "Zoom out" at bounding box center [853, 296] width 27 height 27
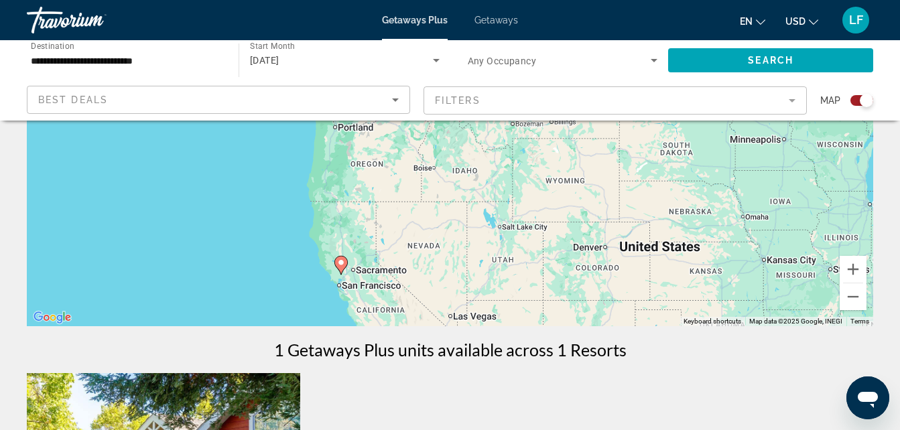
drag, startPoint x: 543, startPoint y: 222, endPoint x: 469, endPoint y: 350, distance: 147.7
click at [469, 350] on div "← Move left → Move right ↑ Move up ↓ Move down + Zoom in - Zoom out Home Jump l…" at bounding box center [450, 417] width 900 height 986
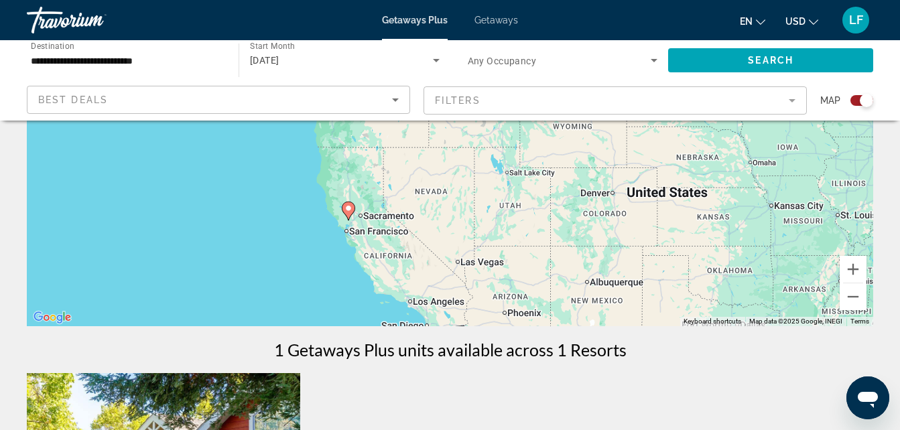
drag, startPoint x: 465, startPoint y: 320, endPoint x: 474, endPoint y: 261, distance: 60.4
click at [474, 261] on div "To navigate, press the arrow keys. To activate drag with keyboard, press Alt + …" at bounding box center [450, 125] width 846 height 402
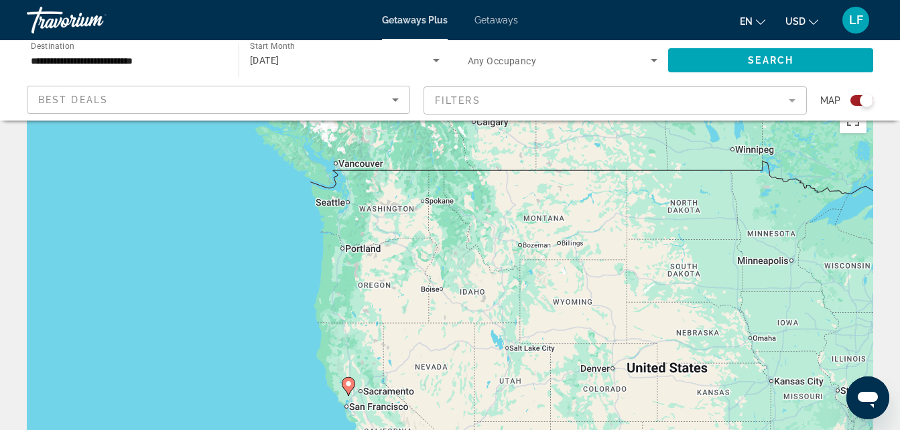
scroll to position [23, 0]
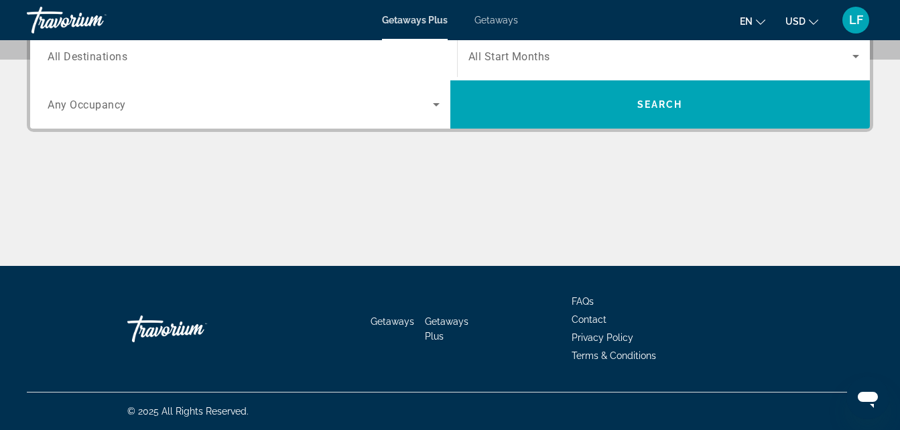
scroll to position [7, 0]
